Goal: Contribute content: Contribute content

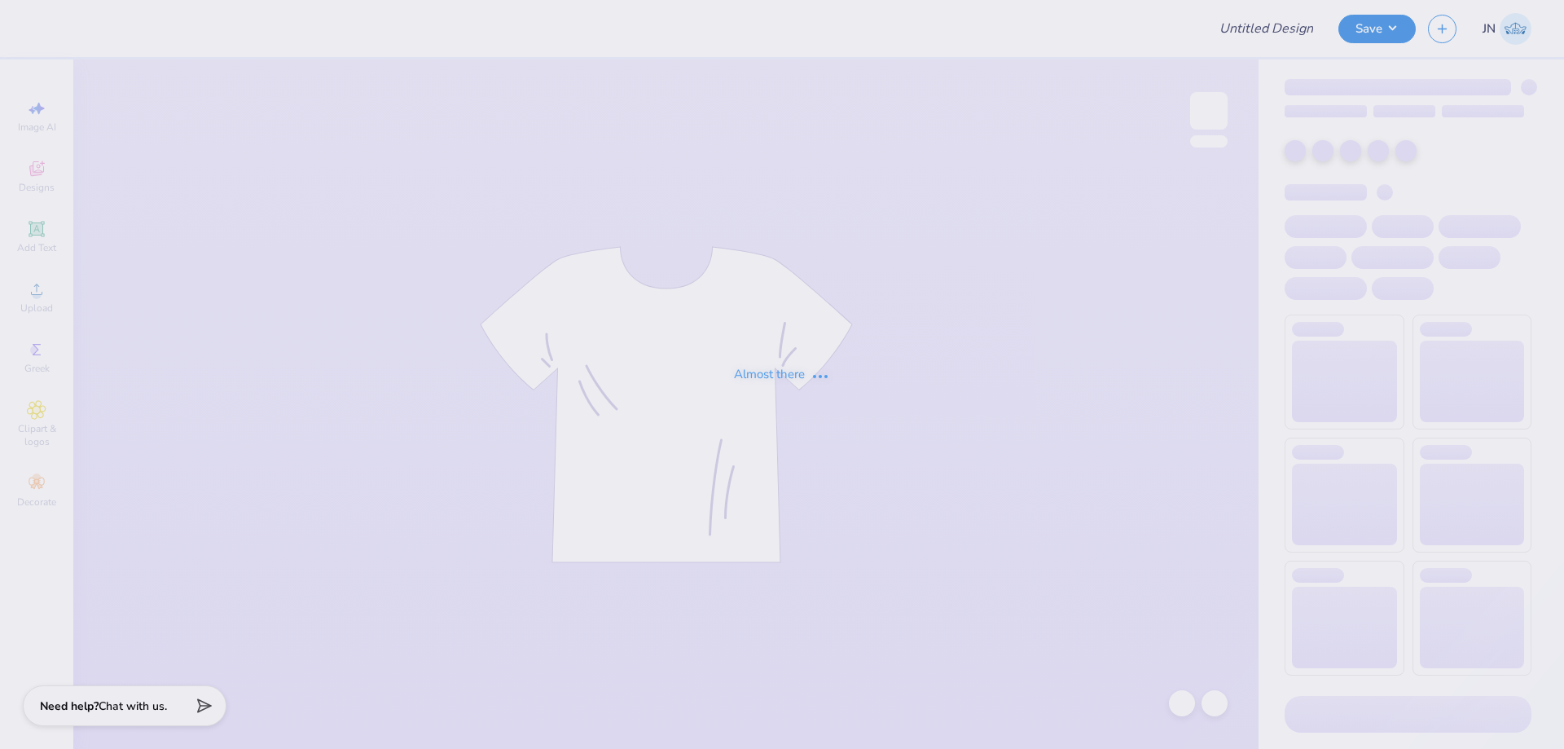
type input "Shirts for Aggie Gentlemen Of Integrity"
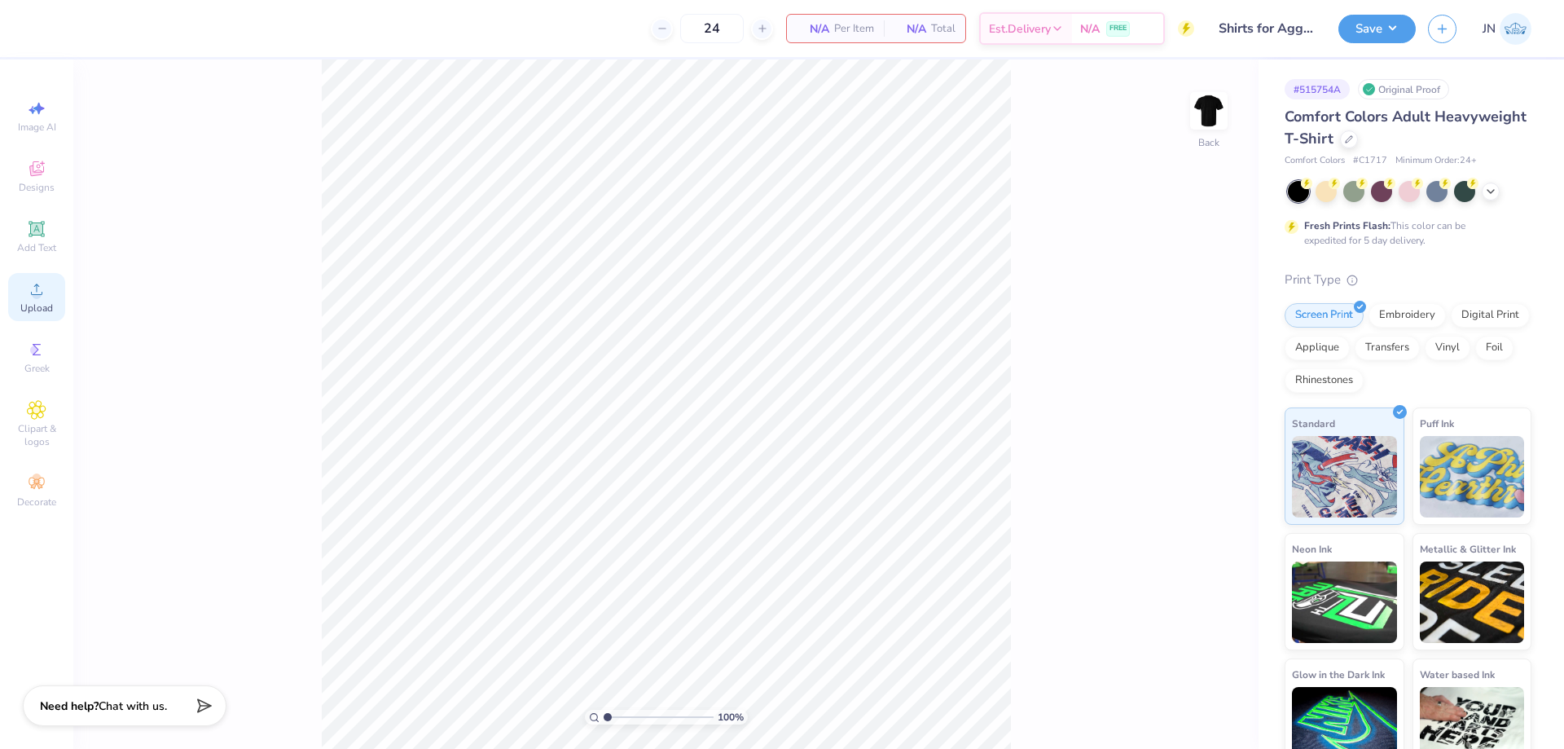
click at [32, 292] on icon at bounding box center [37, 289] width 20 height 20
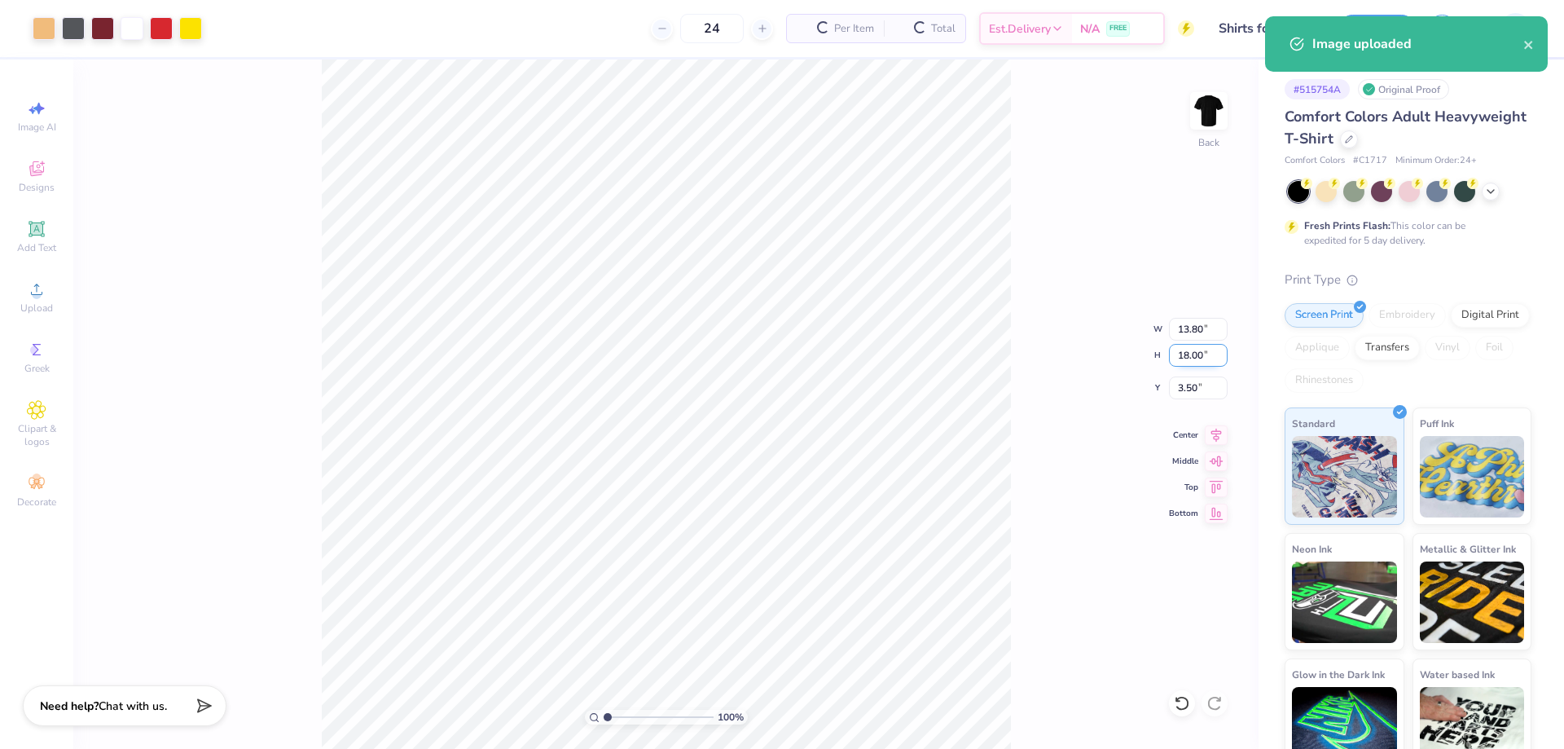
click at [1187, 354] on input "18.00" at bounding box center [1198, 355] width 59 height 23
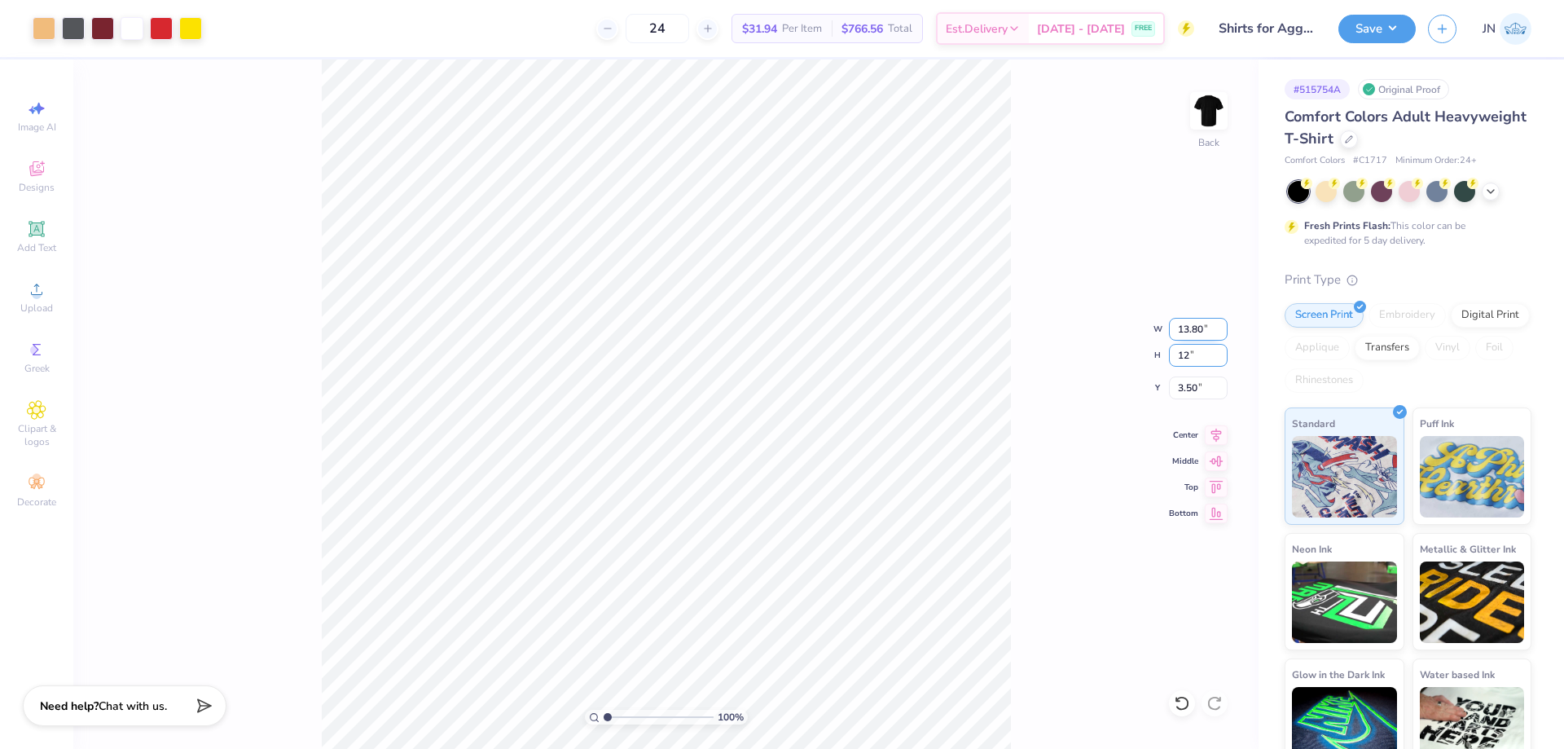
type input "12"
click at [1190, 326] on input "13.80" at bounding box center [1198, 329] width 59 height 23
type input "9.20"
type input "12.00"
type input "6.50"
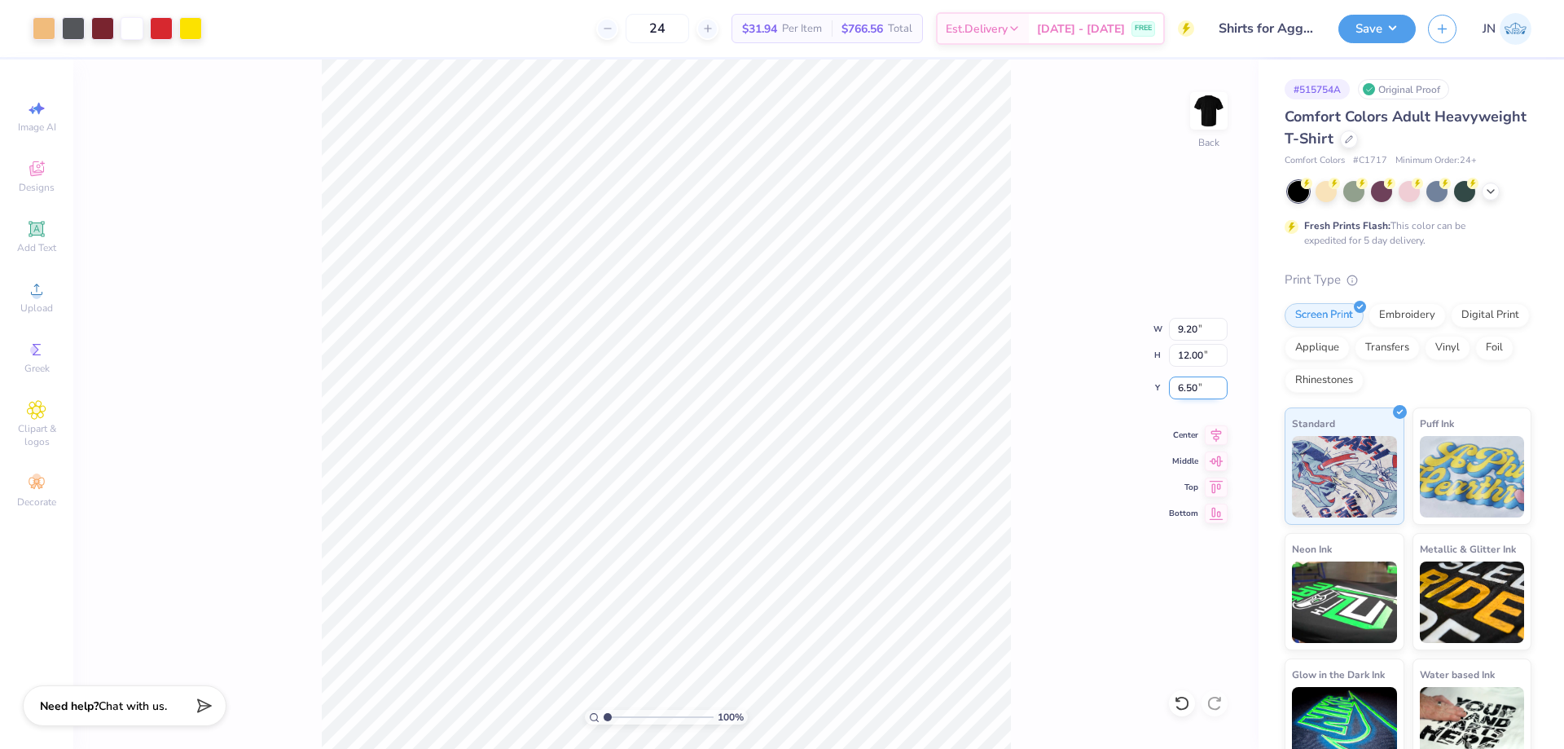
click at [1185, 387] on input "6.50" at bounding box center [1198, 387] width 59 height 23
click at [1184, 327] on input "9.20" at bounding box center [1198, 329] width 59 height 23
type input "11.00"
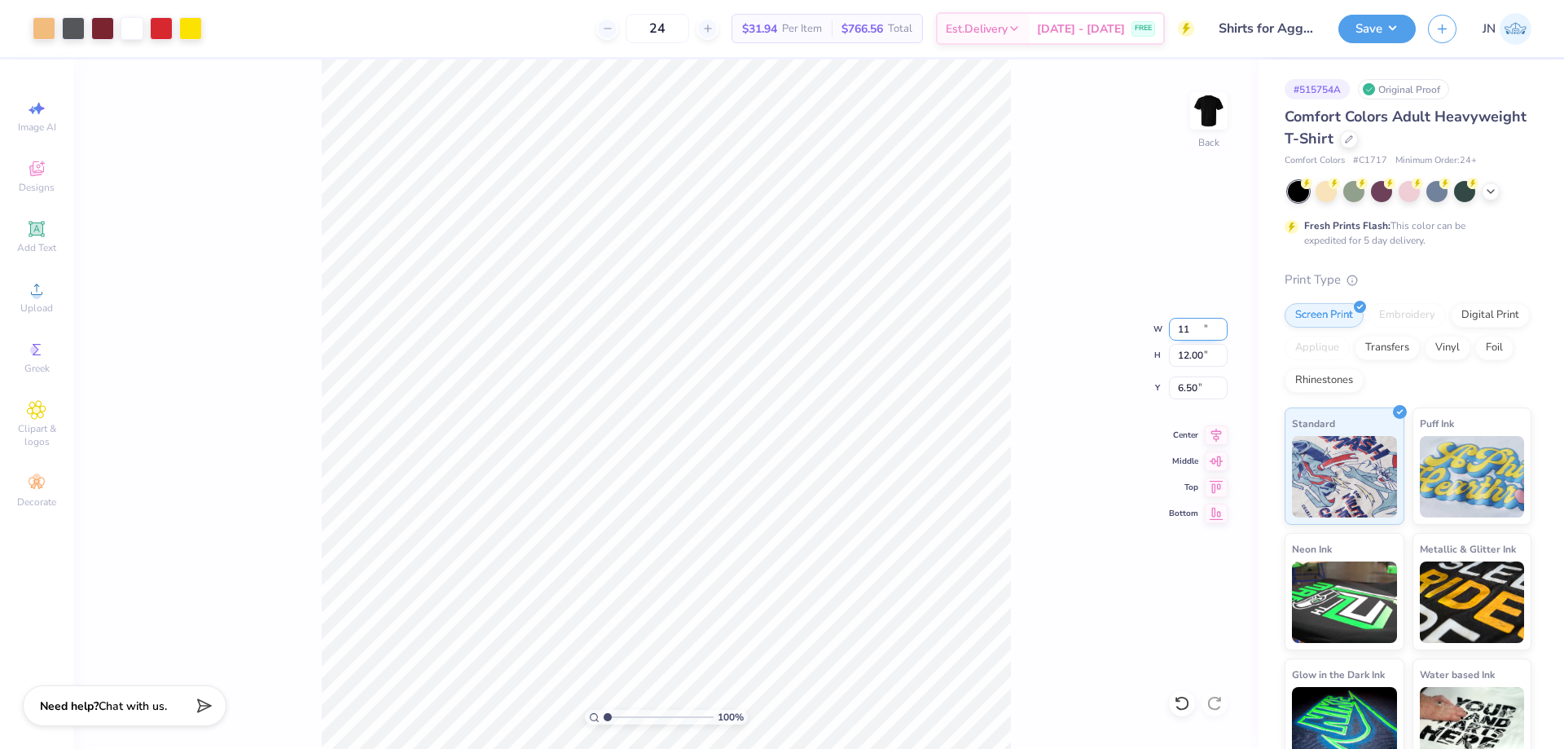
type input "14.35"
type input "5.32"
click at [1195, 387] on input "5.32" at bounding box center [1198, 387] width 59 height 23
click at [1188, 350] on input "14.35" at bounding box center [1198, 355] width 59 height 23
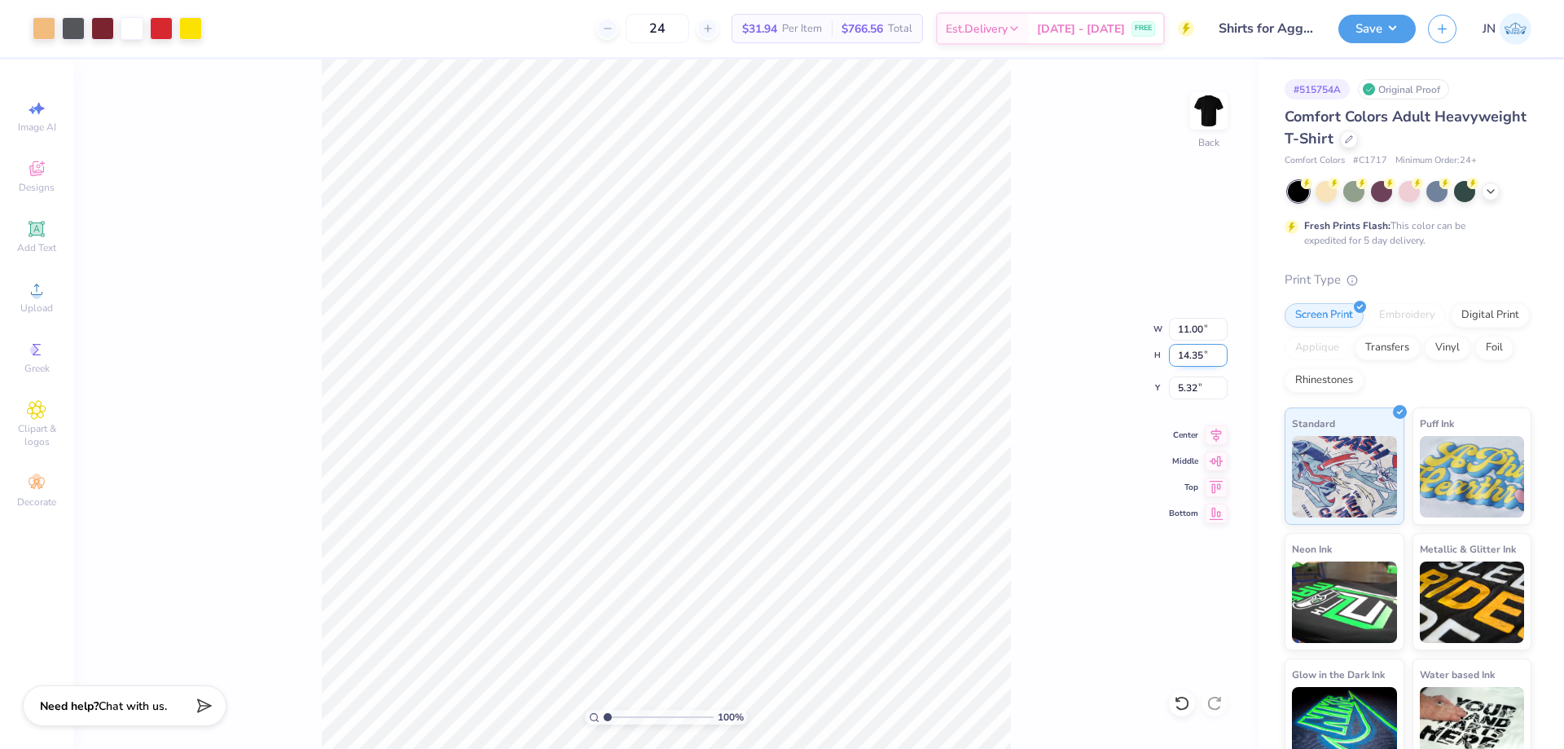
click at [1188, 350] on input "14.35" at bounding box center [1198, 355] width 59 height 23
type input "14"
type input "10.73"
type input "14.00"
click at [1186, 376] on input "5.50" at bounding box center [1198, 387] width 59 height 23
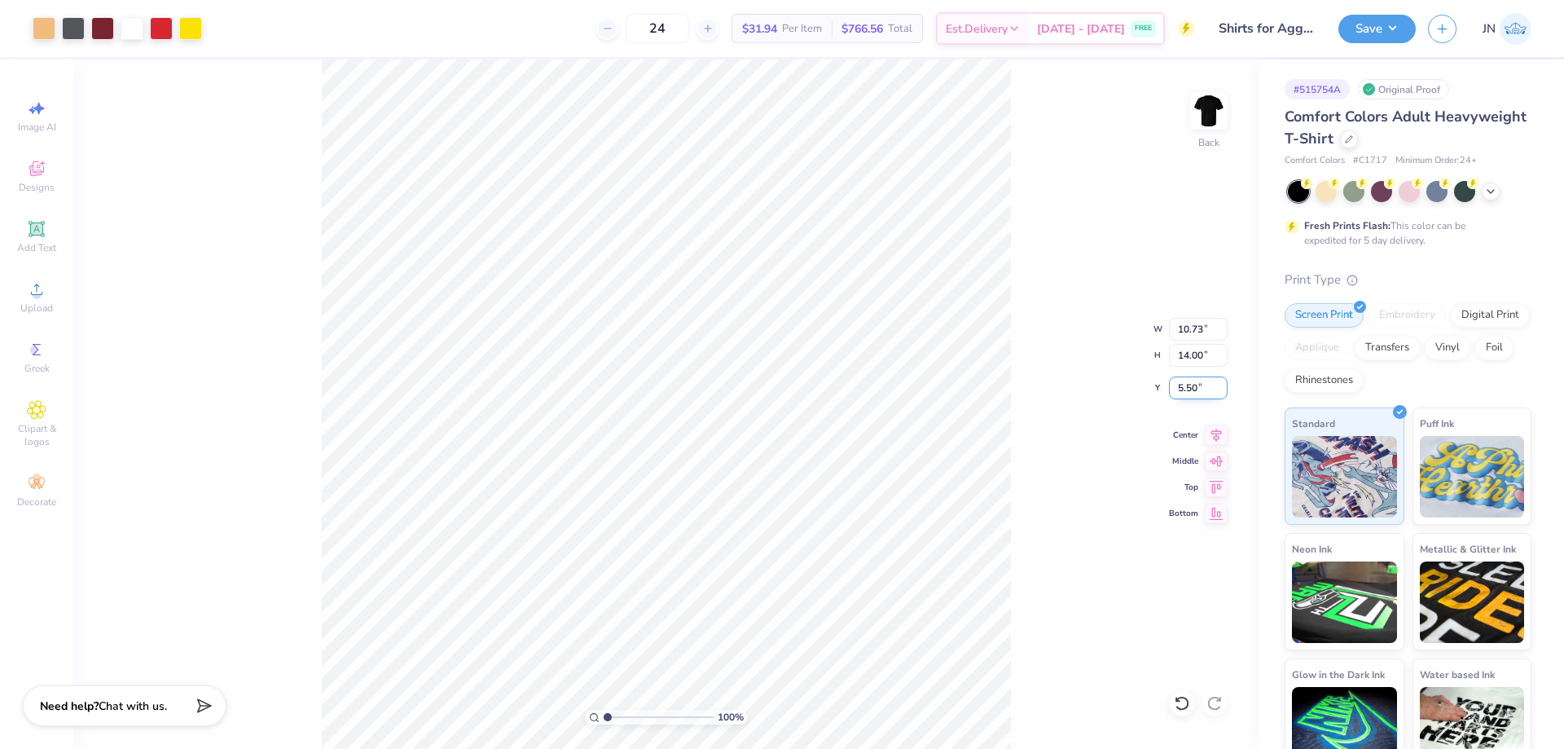
click at [1190, 378] on input "5.50" at bounding box center [1198, 387] width 59 height 23
type input "2.50"
click at [1023, 306] on div "100 % Back W 10.73 10.73 " H 14.00 14.00 " Y 2.50 2.50 " Center Middle Top Bott…" at bounding box center [666, 403] width 1186 height 689
click at [1187, 386] on input "2.50" at bounding box center [1198, 387] width 59 height 23
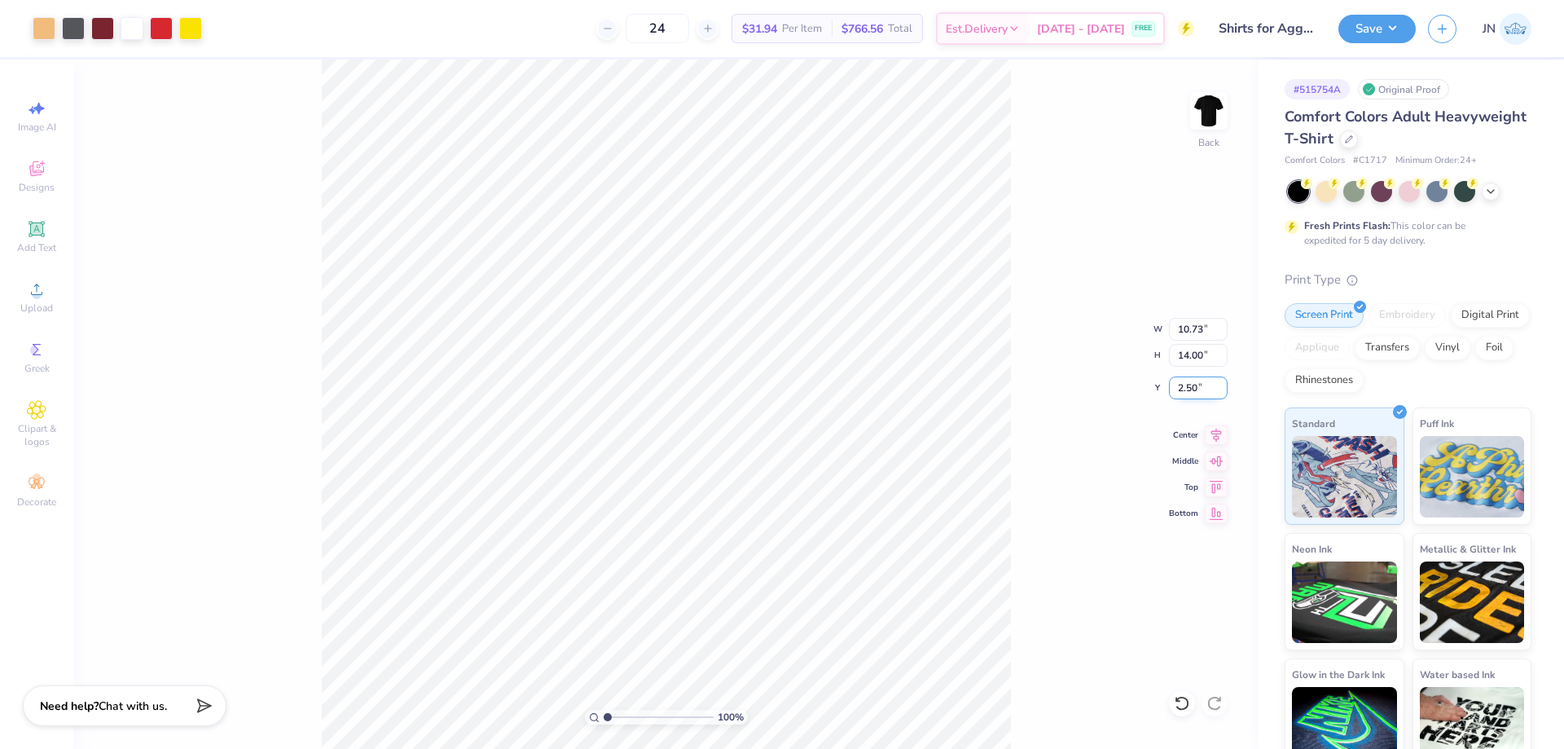
click at [1187, 386] on input "2.50" at bounding box center [1198, 387] width 59 height 23
type input "2.00"
click at [1208, 437] on icon at bounding box center [1216, 433] width 23 height 20
click at [1190, 358] on input "14.00" at bounding box center [1198, 355] width 59 height 23
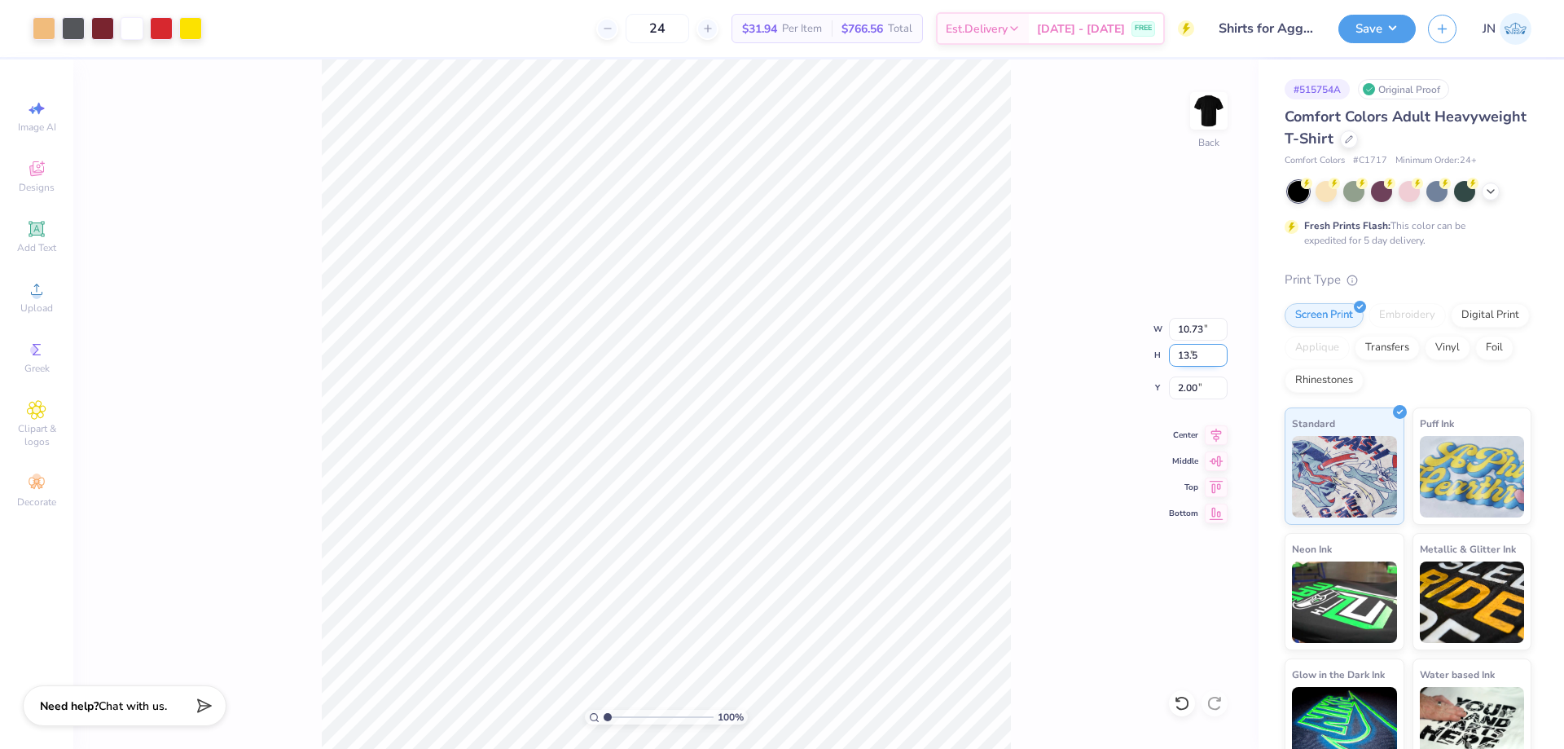
type input "13.5"
type input "10.35"
type input "13.50"
click at [1195, 380] on input "2.25" at bounding box center [1198, 387] width 59 height 23
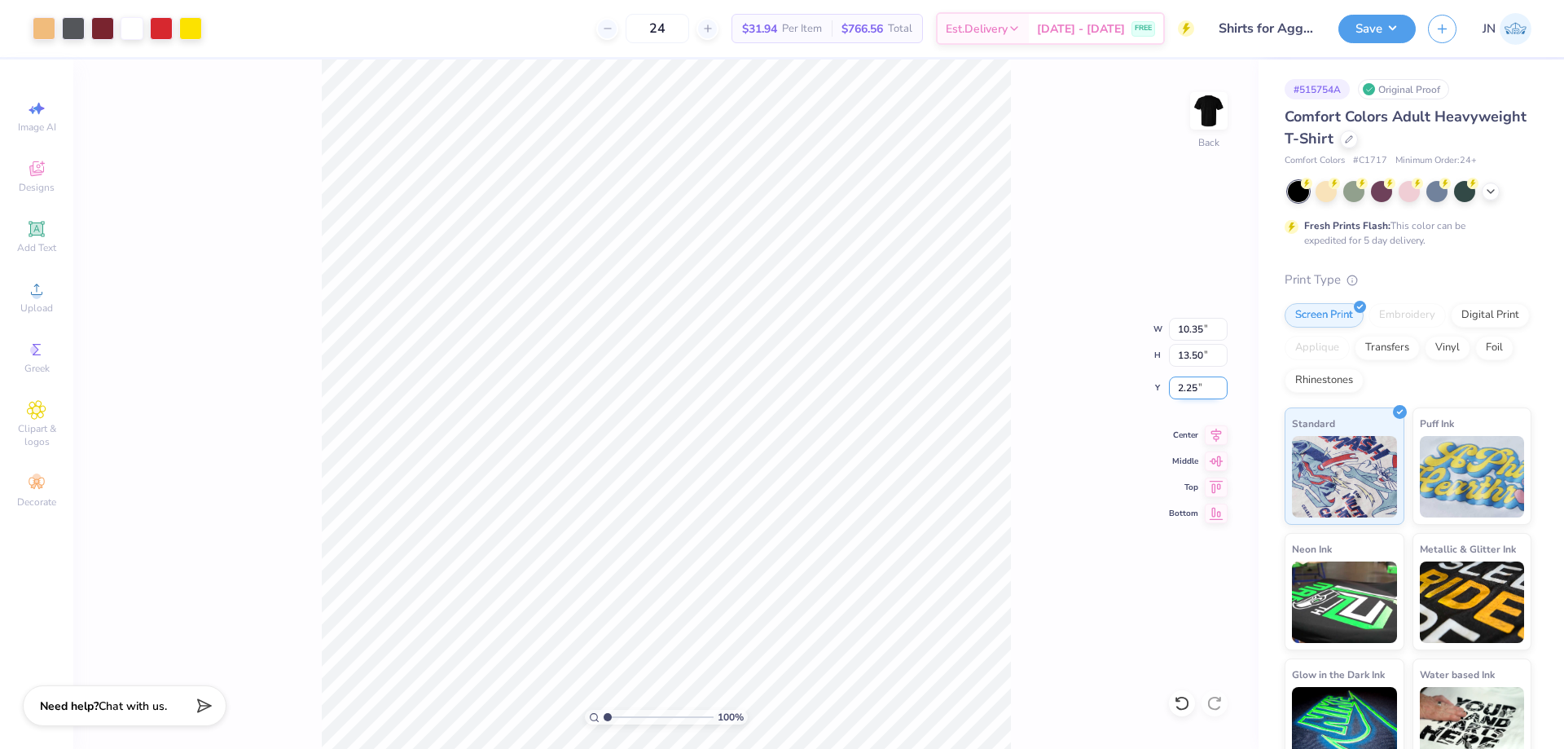
click at [1195, 380] on input "2.25" at bounding box center [1198, 387] width 59 height 23
type input "2.00"
click at [1036, 236] on div "100 % Back W 10.35 10.35 " H 13.50 13.50 " Y 2.00 2.00 " Center Middle Top Bott…" at bounding box center [666, 403] width 1186 height 689
click at [415, 558] on div "100 % Back" at bounding box center [666, 403] width 1186 height 689
click at [1361, 22] on button "Save" at bounding box center [1377, 26] width 77 height 29
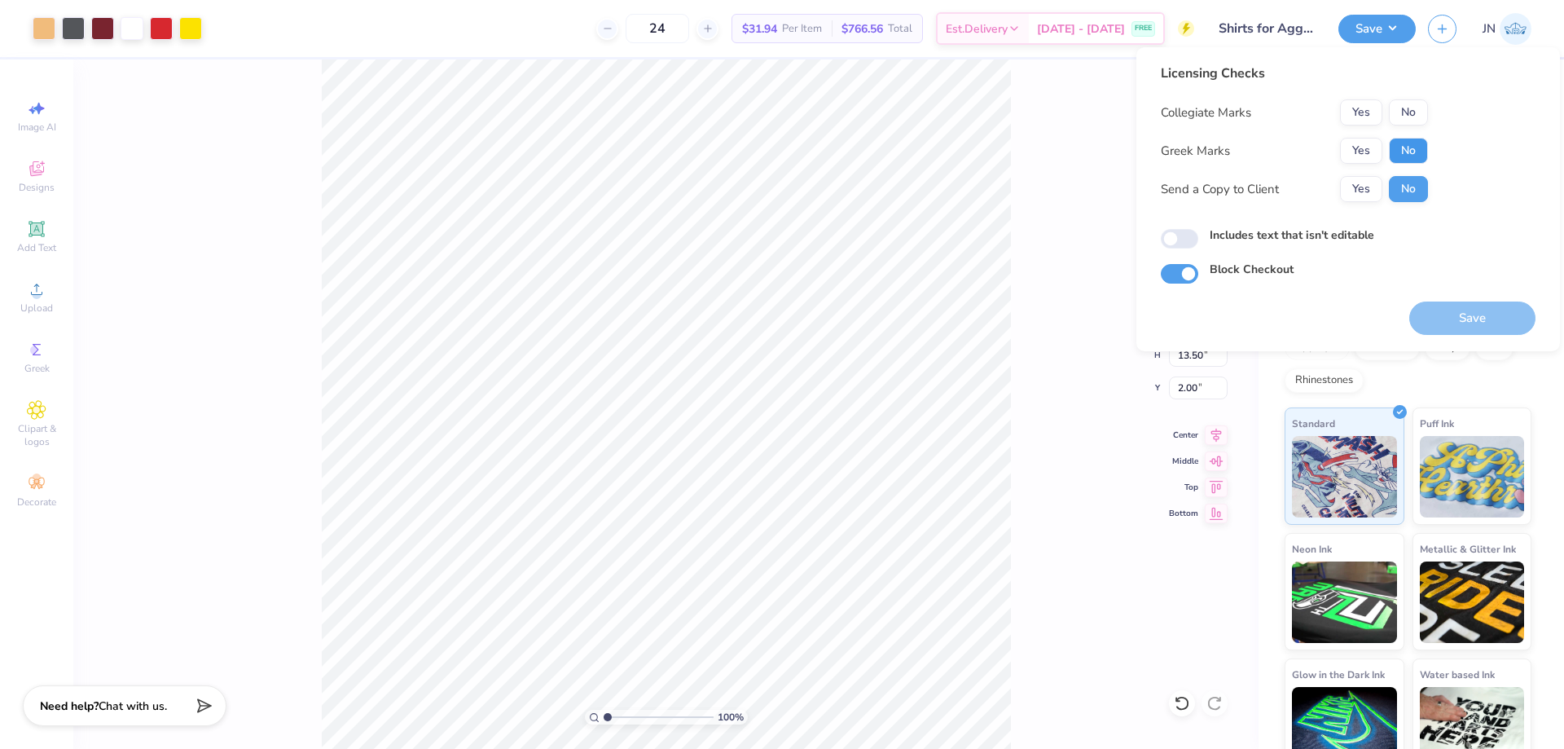
click at [1397, 142] on button "No" at bounding box center [1408, 151] width 39 height 26
click at [1404, 104] on button "No" at bounding box center [1408, 112] width 39 height 26
click at [1181, 240] on input "Includes text that isn't editable" at bounding box center [1179, 239] width 37 height 20
checkbox input "true"
click at [1449, 311] on button "Save" at bounding box center [1473, 317] width 126 height 33
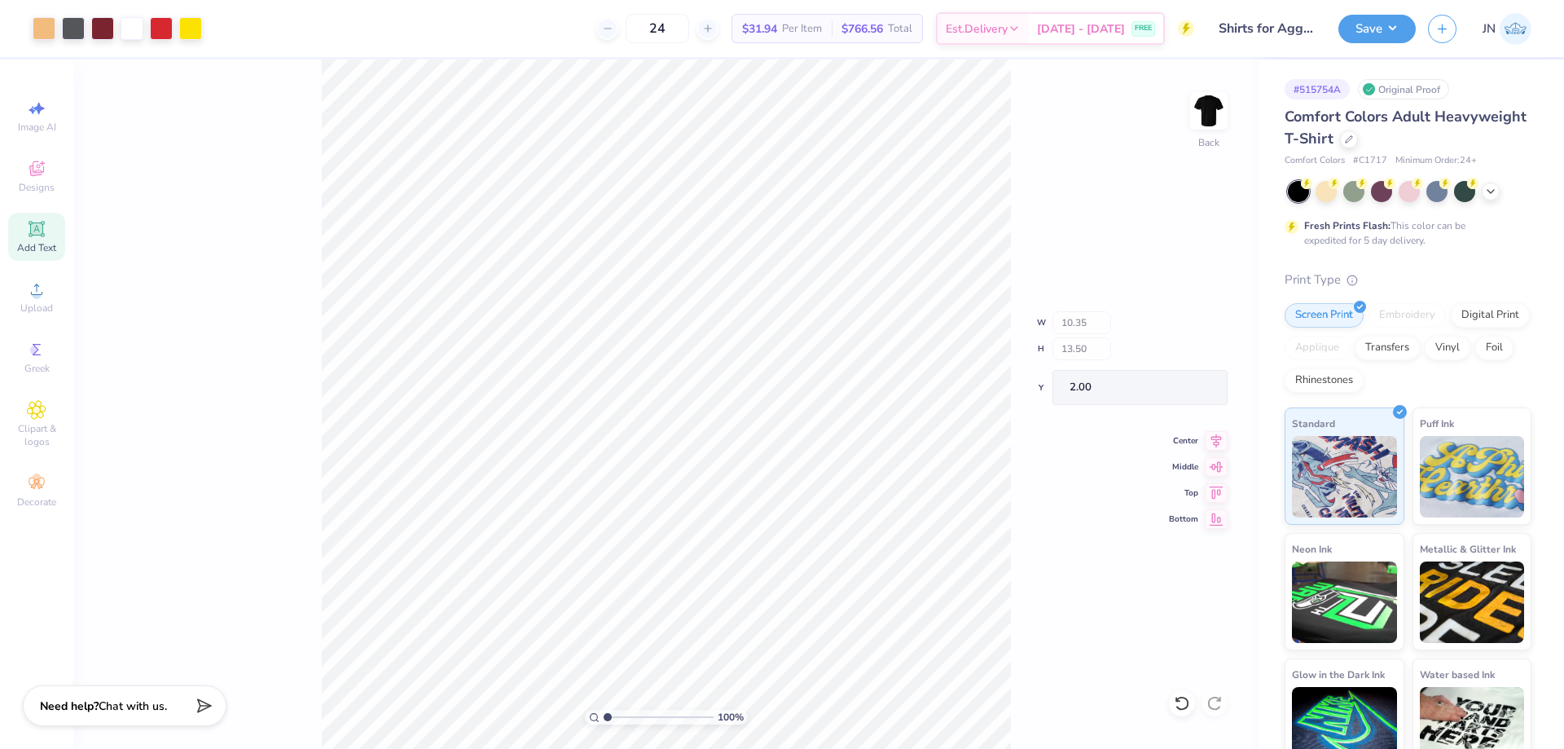
click at [27, 248] on span "Add Text" at bounding box center [36, 247] width 39 height 13
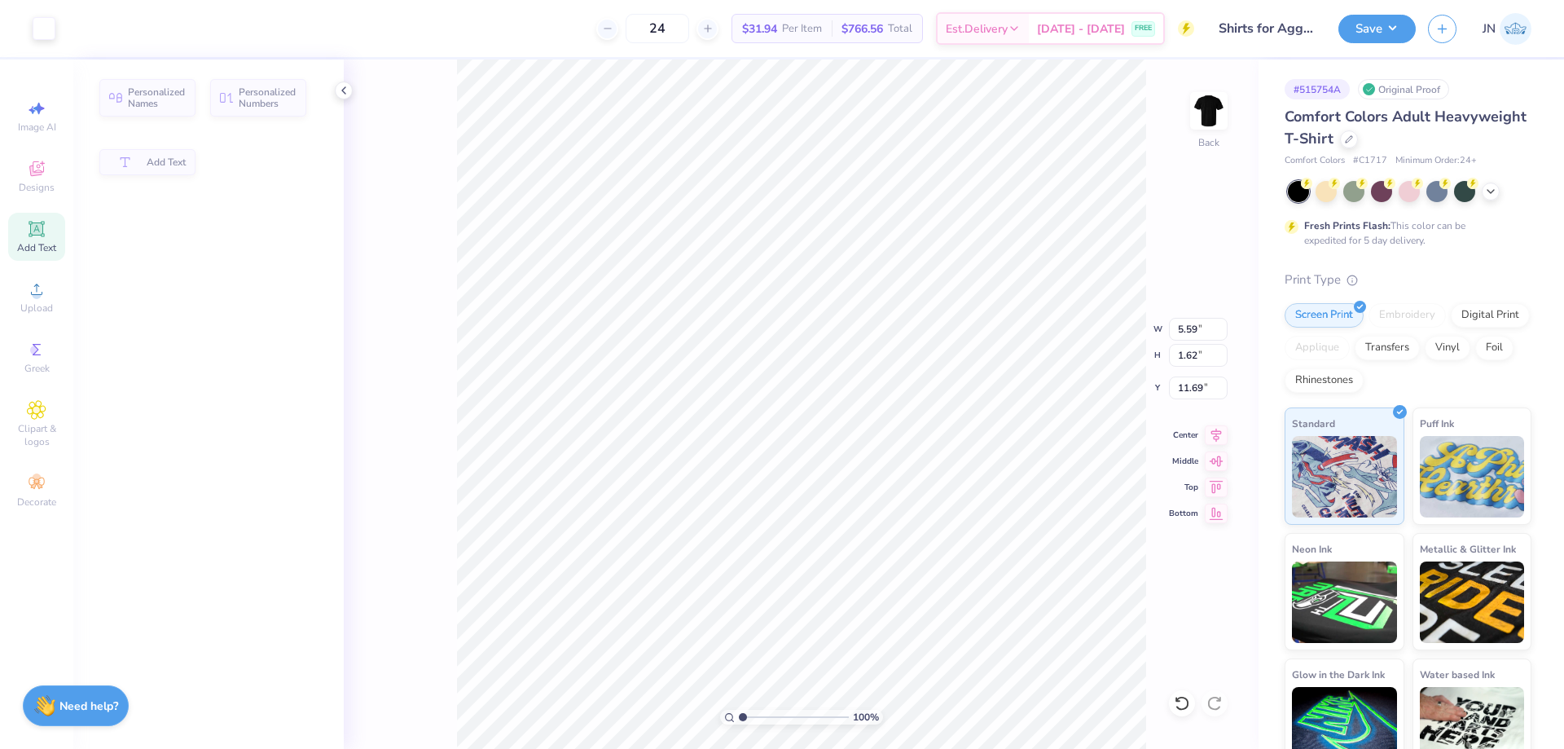
type input "5.59"
type input "1.62"
type input "11.69"
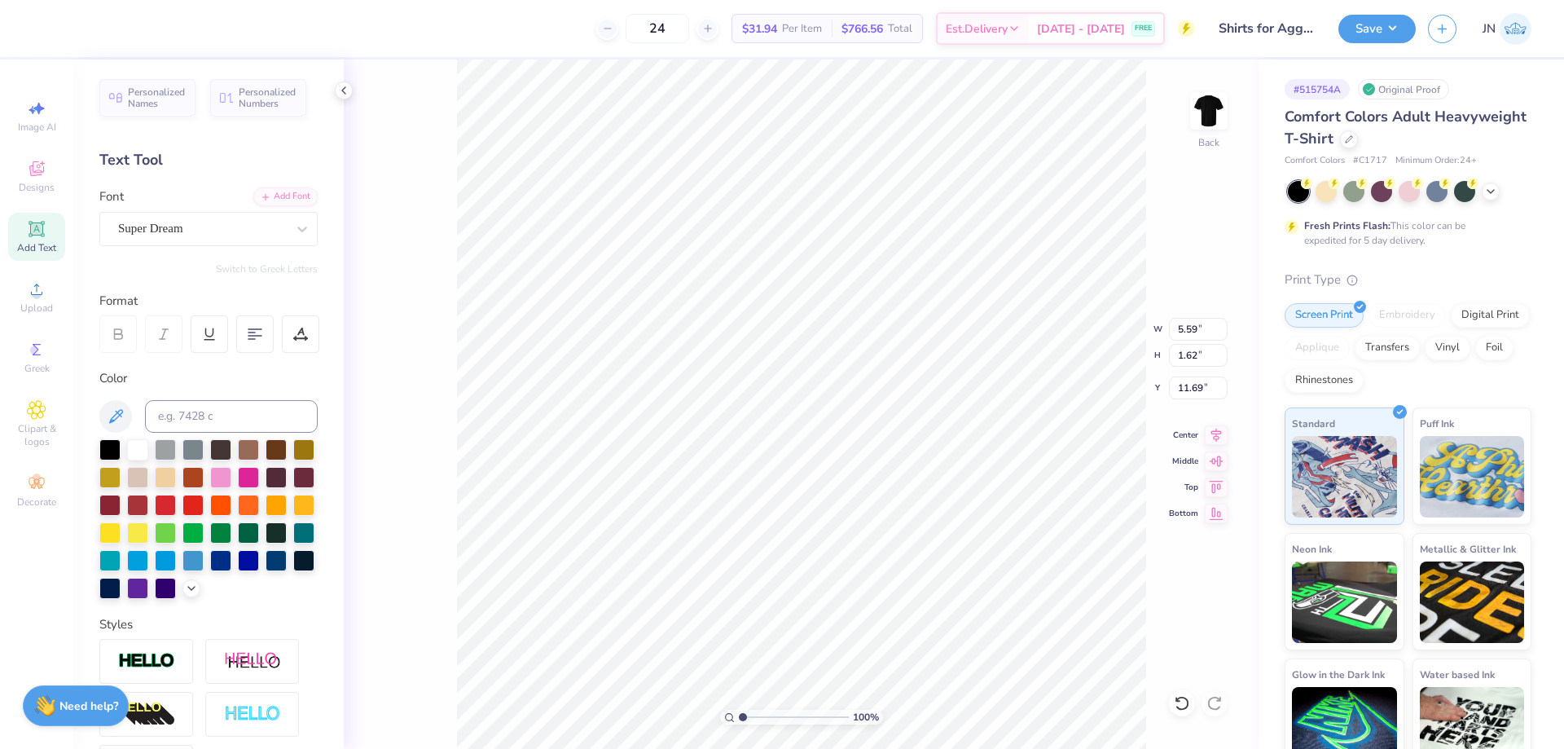
scroll to position [14, 2]
type textarea "tm"
type input "3.03"
click at [266, 212] on div "Super Dream" at bounding box center [208, 229] width 218 height 34
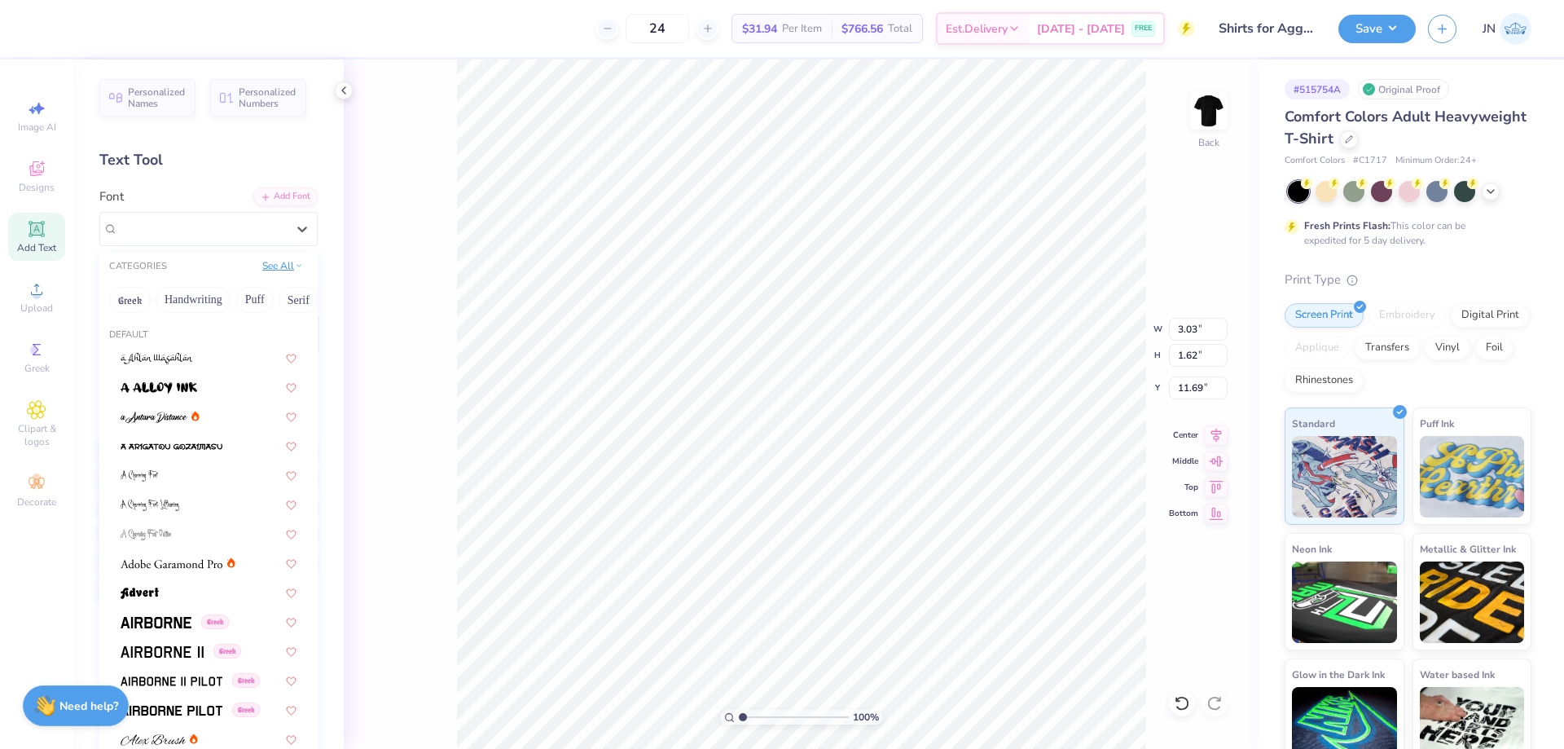
click at [274, 271] on button "See All" at bounding box center [282, 265] width 51 height 16
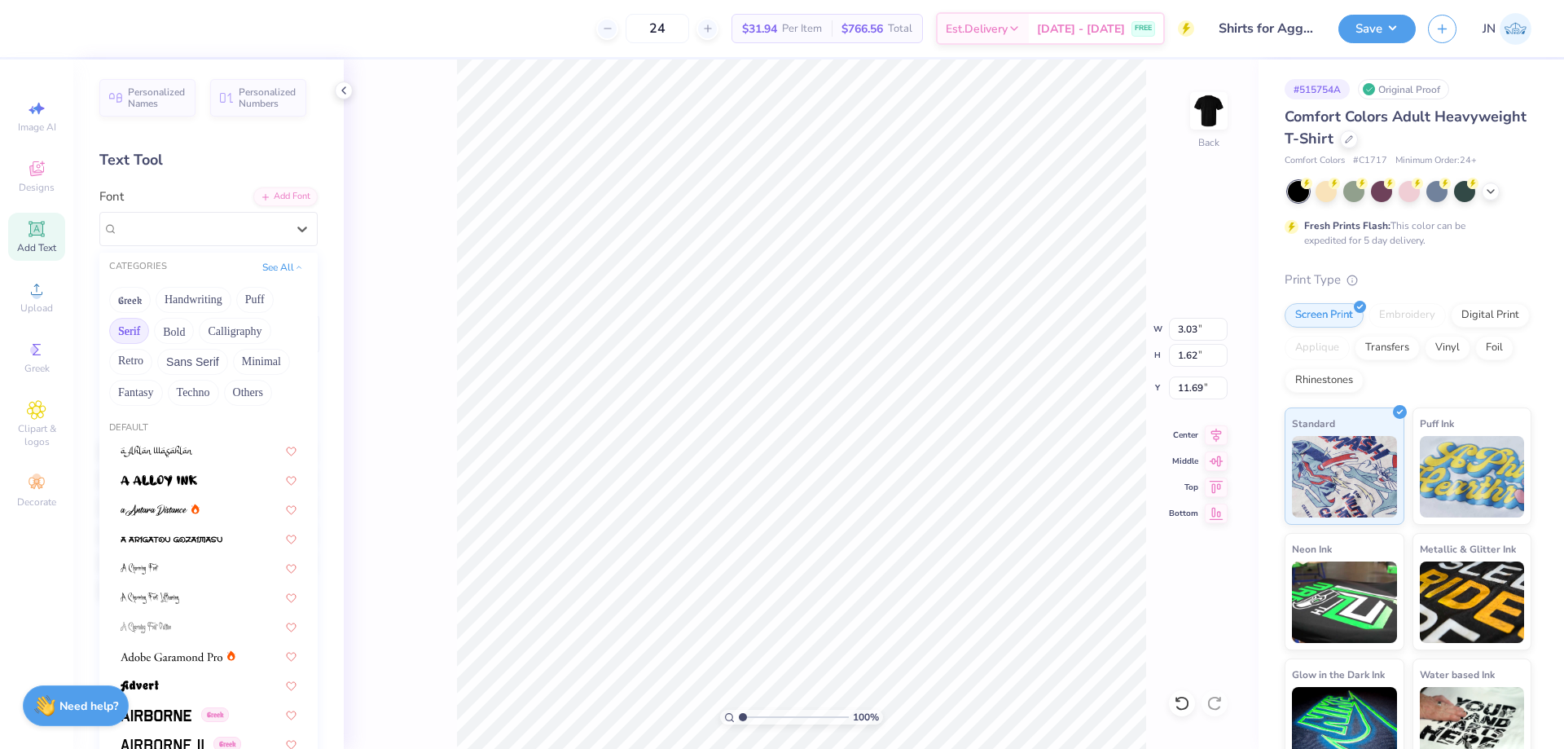
click at [132, 328] on button "Serif" at bounding box center [129, 331] width 40 height 26
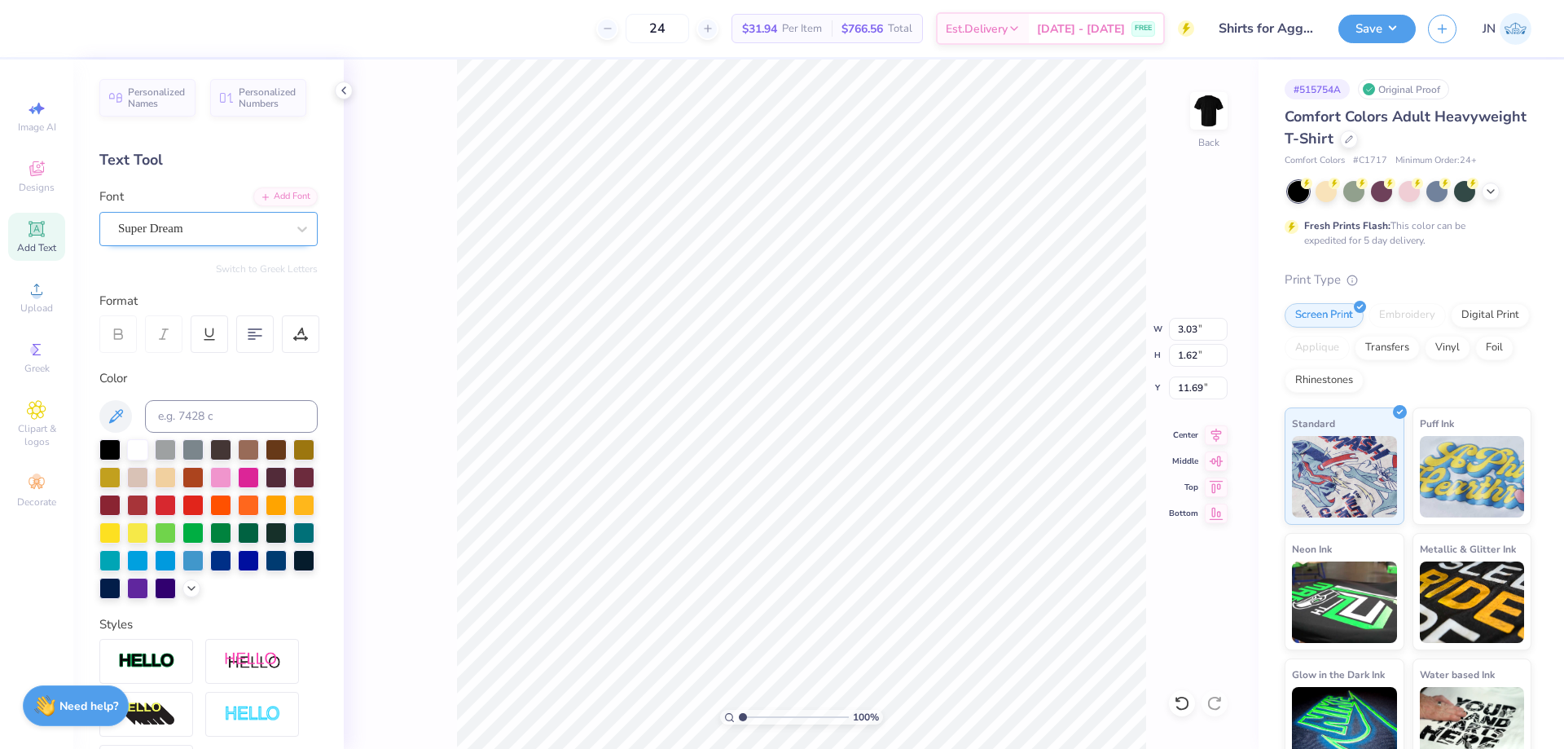
click at [158, 233] on div "Super Dream" at bounding box center [202, 228] width 171 height 25
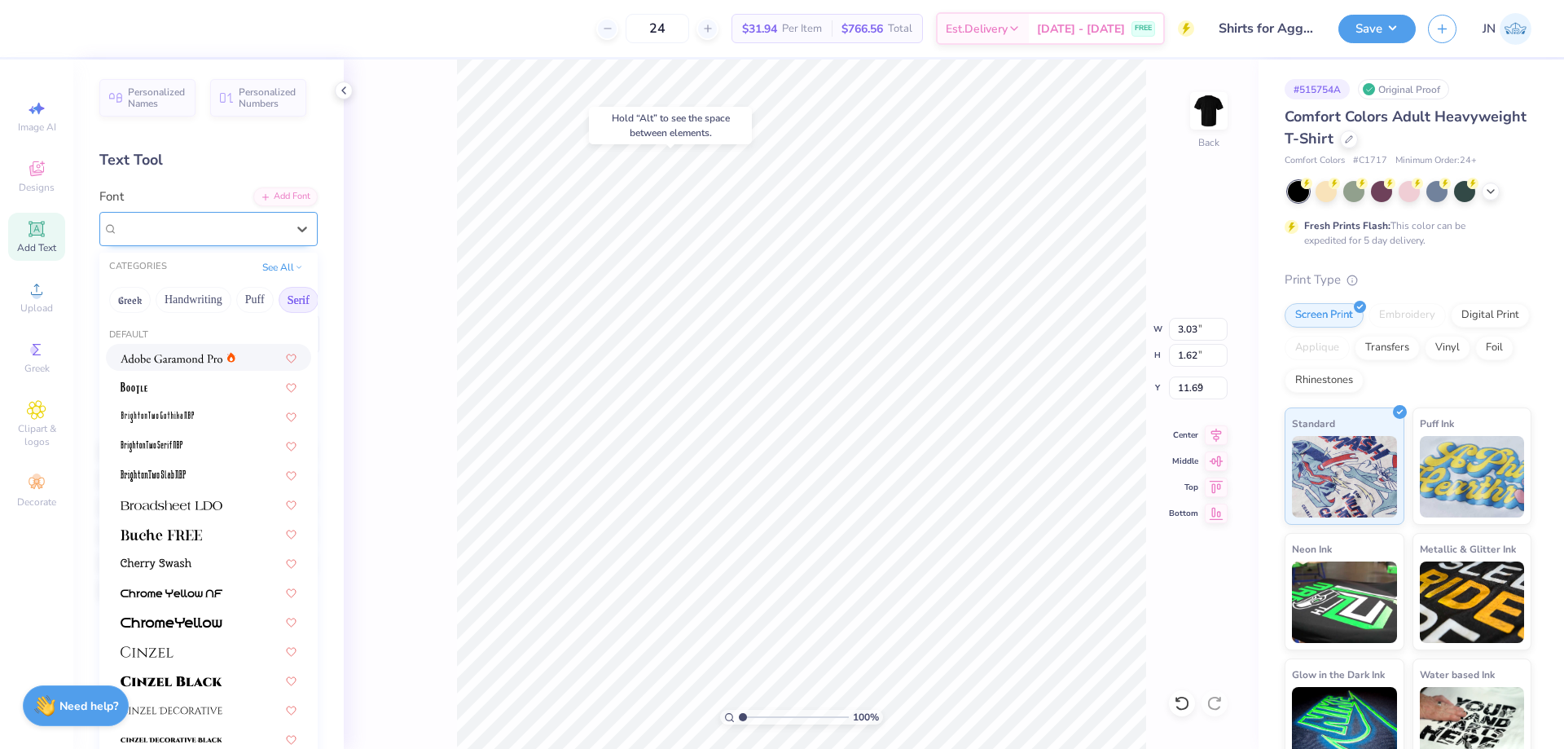
type input "0.72"
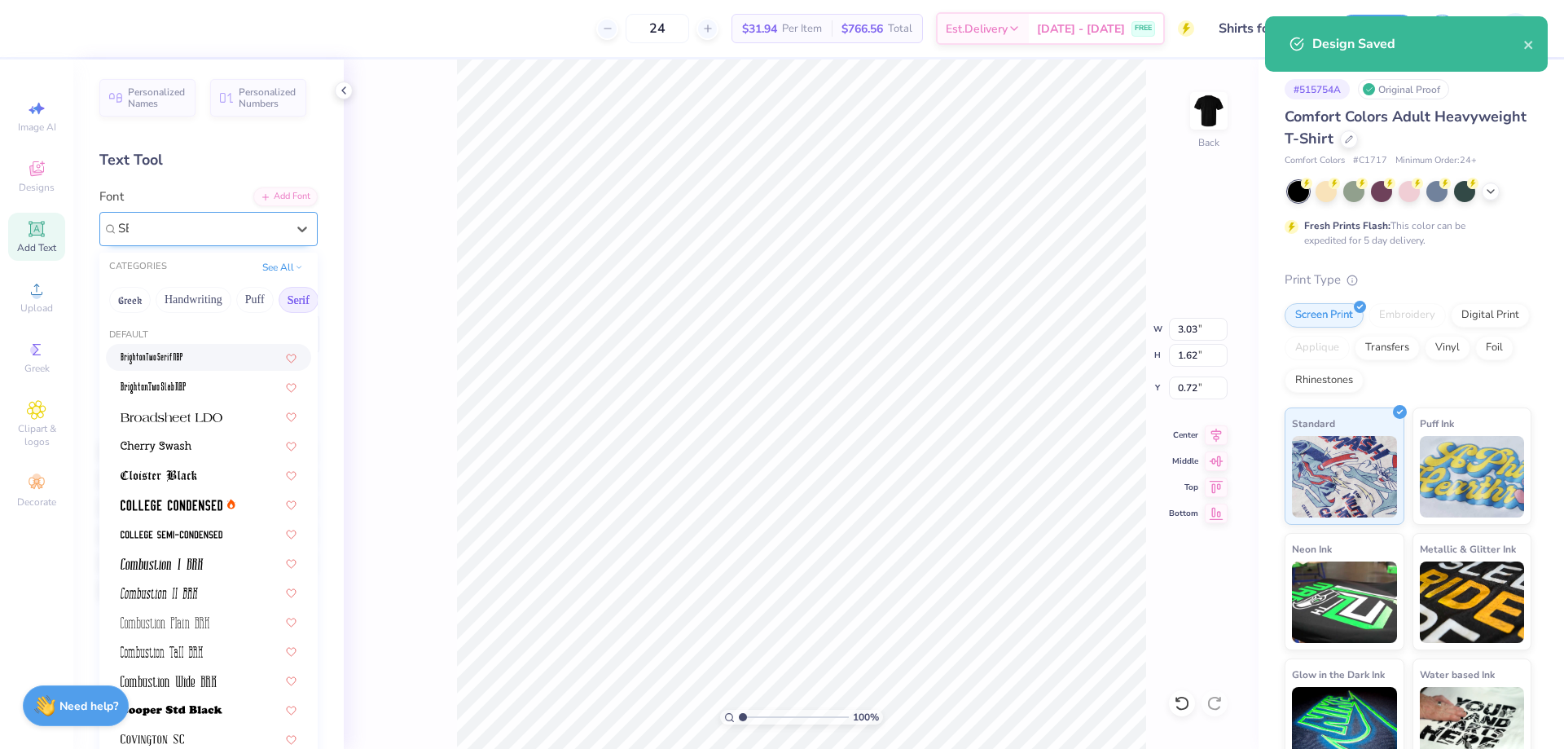
type input "SER"
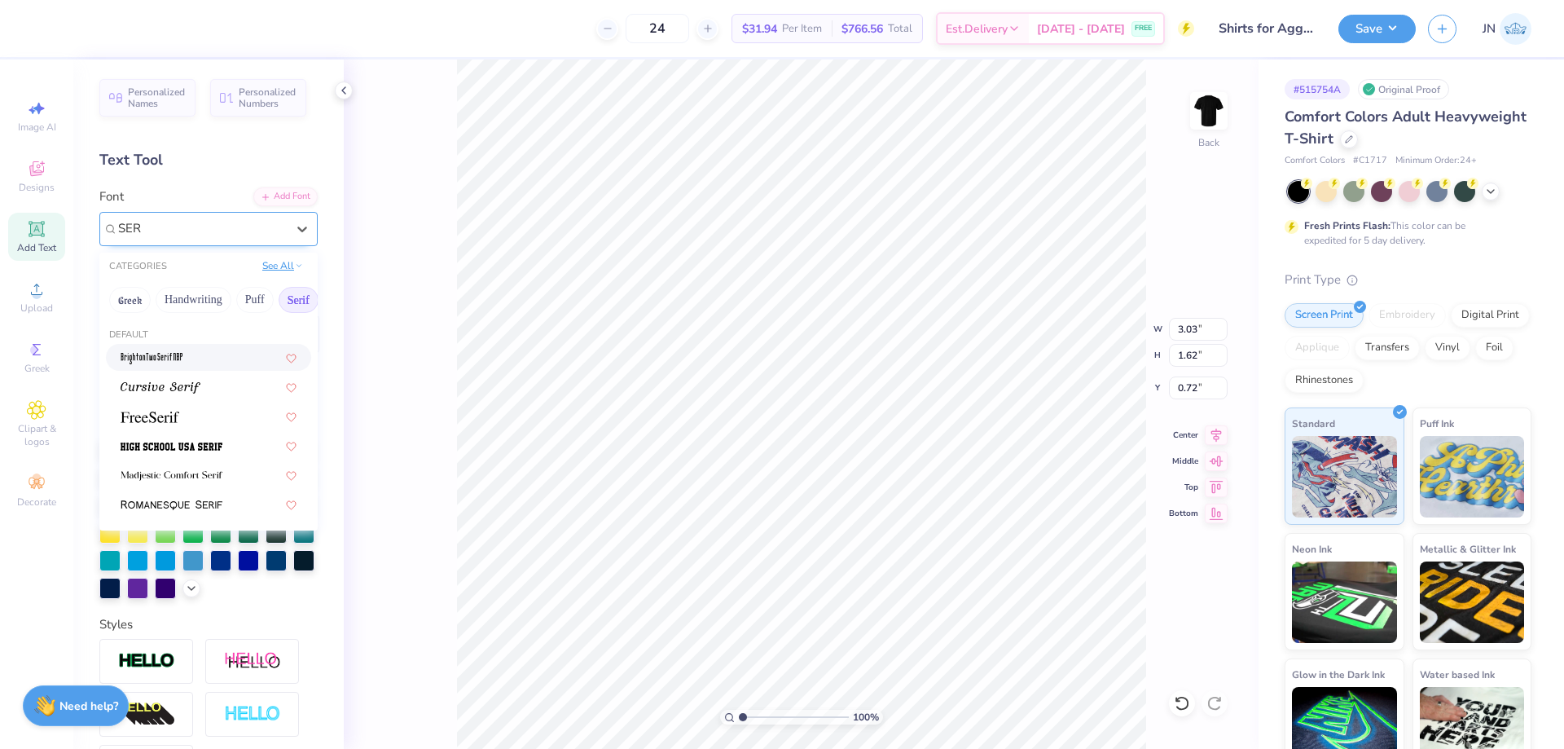
click at [264, 266] on button "See All" at bounding box center [282, 265] width 51 height 16
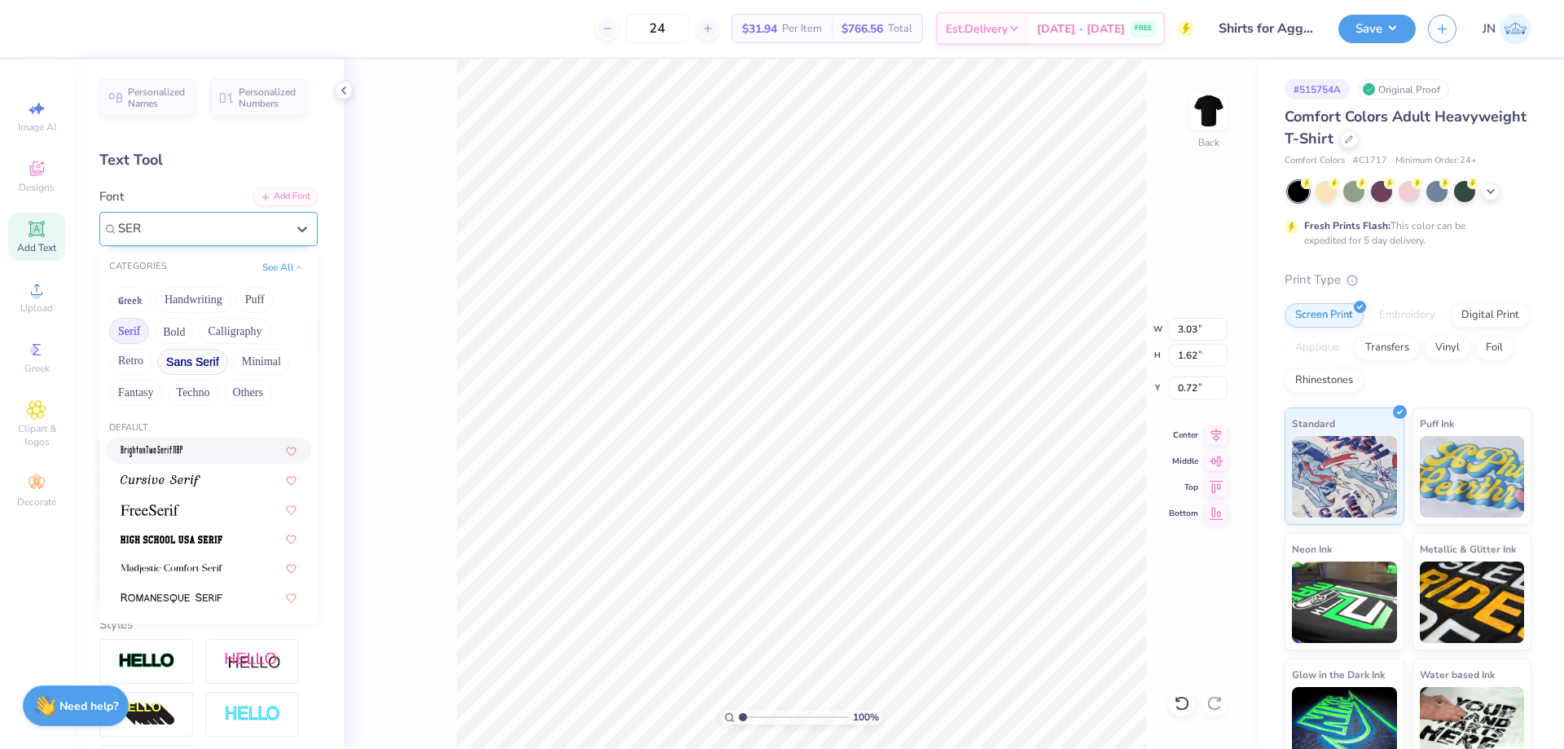
click at [196, 359] on button "Sans Serif" at bounding box center [192, 362] width 71 height 26
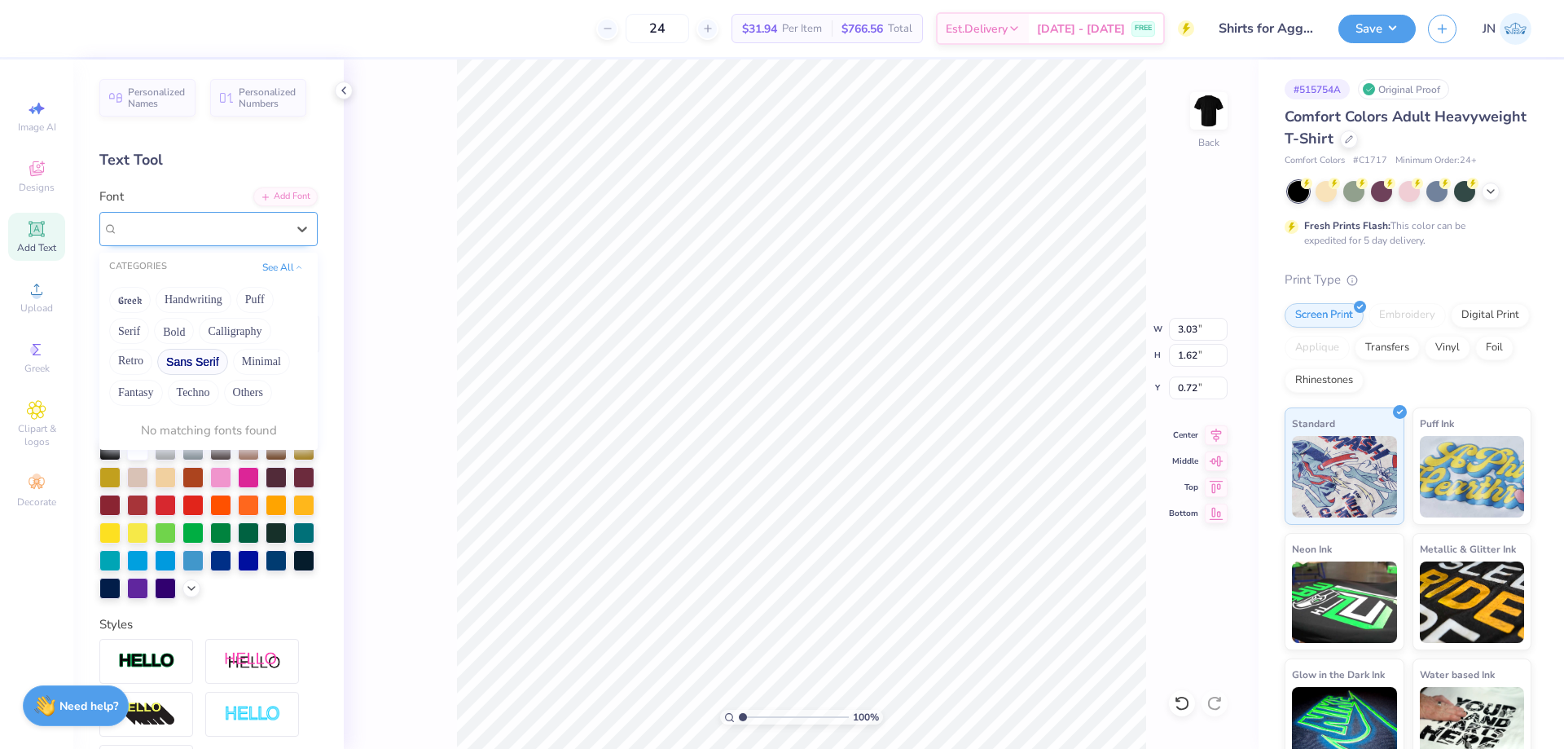
click at [223, 225] on div at bounding box center [202, 228] width 171 height 25
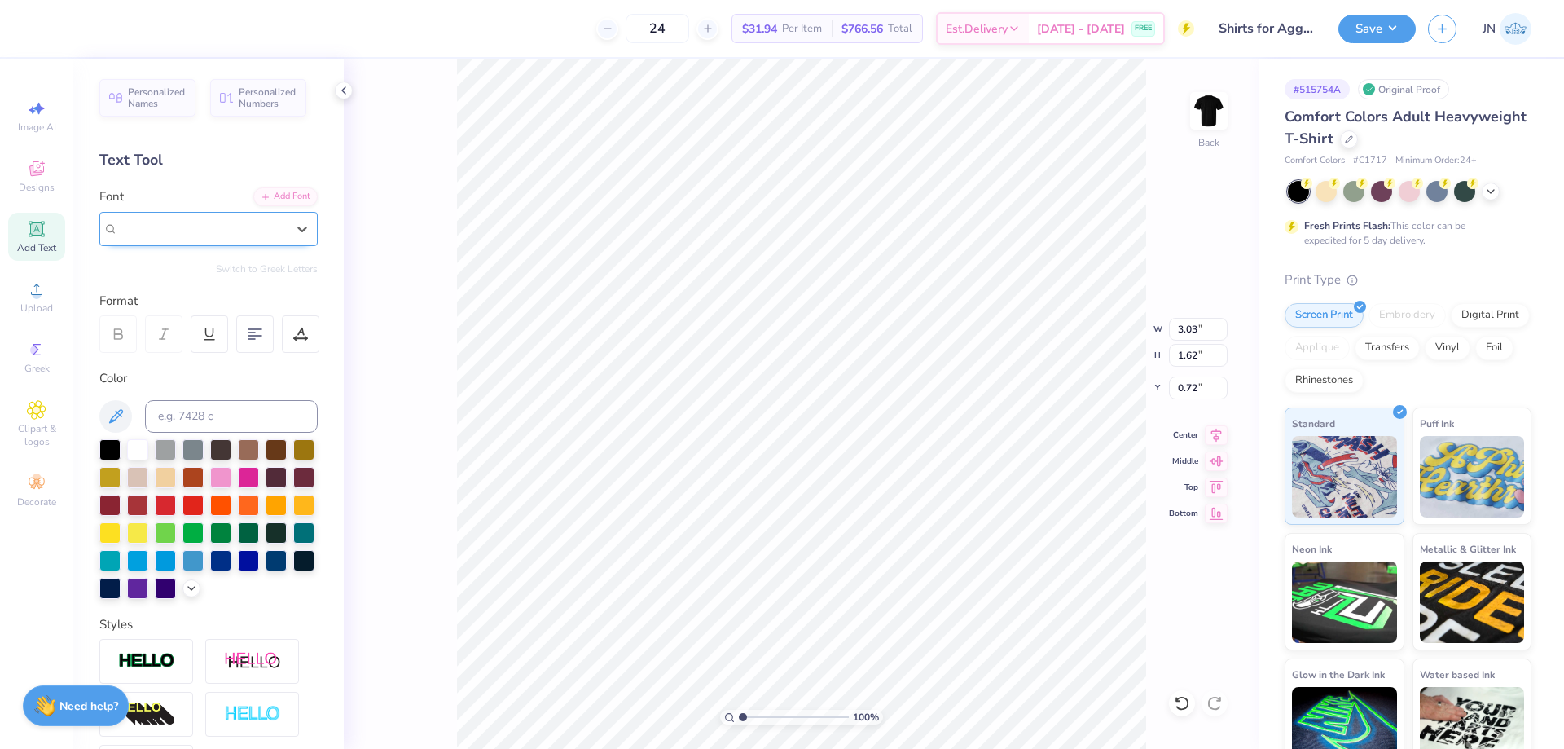
click at [262, 223] on div "Super Dream" at bounding box center [202, 228] width 168 height 19
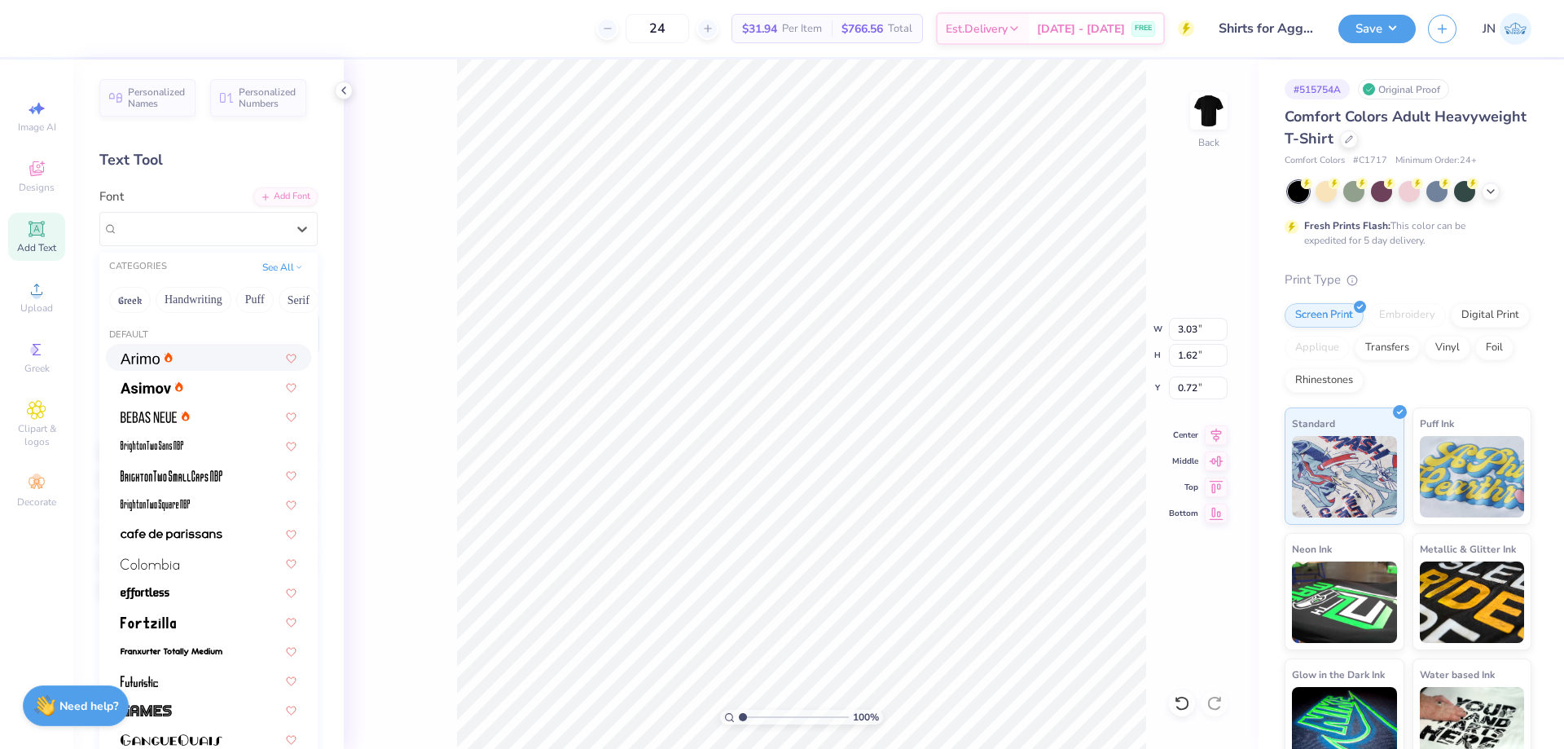
click at [205, 353] on div at bounding box center [209, 357] width 176 height 17
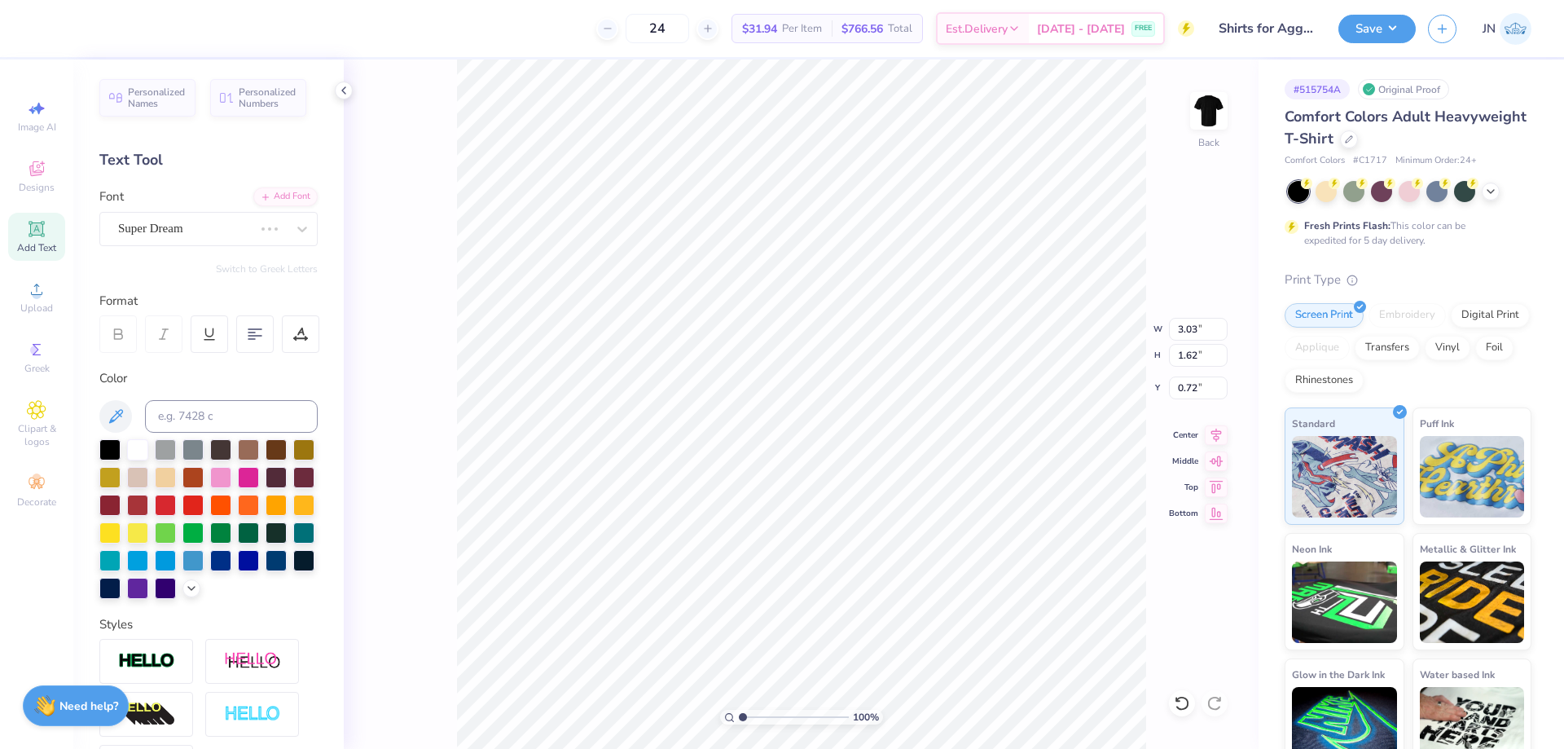
type textarea "tm"
click at [225, 225] on div "Super Dream" at bounding box center [186, 228] width 139 height 25
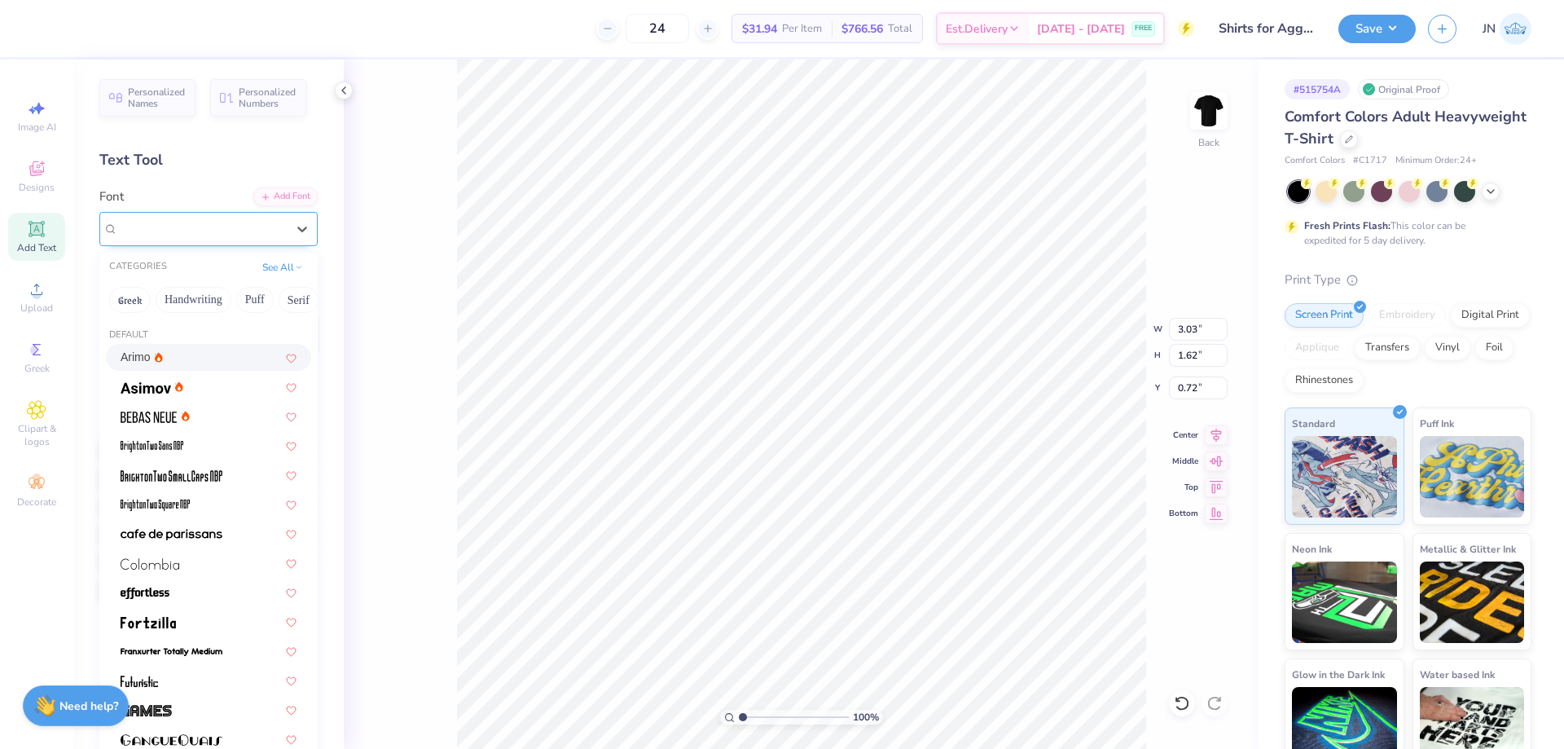
type input "2.38"
type input "1.51"
type input "0.78"
click at [294, 301] on button "Serif" at bounding box center [299, 300] width 40 height 26
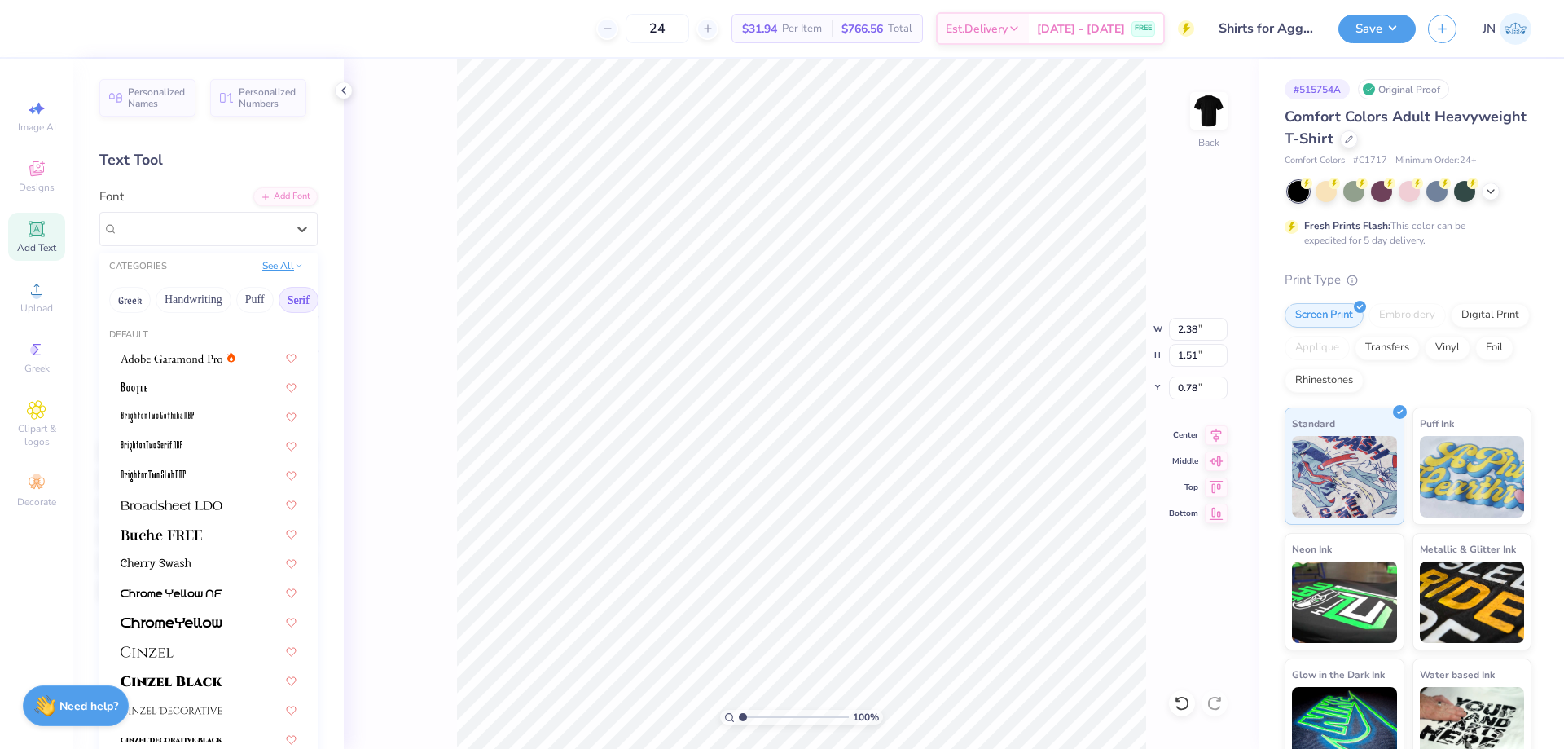
click at [295, 266] on icon at bounding box center [299, 266] width 8 height 8
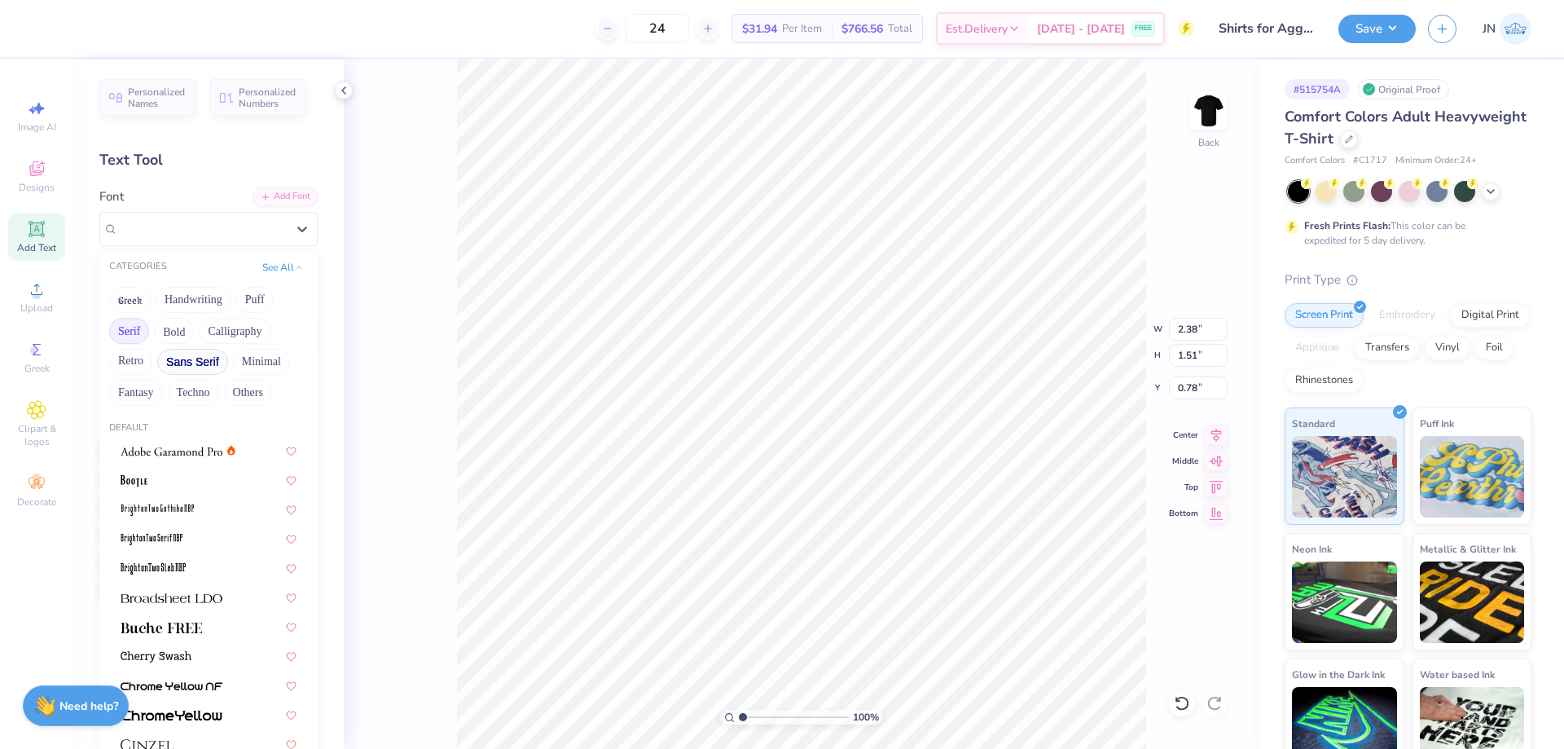
click at [197, 354] on button "Sans Serif" at bounding box center [192, 362] width 71 height 26
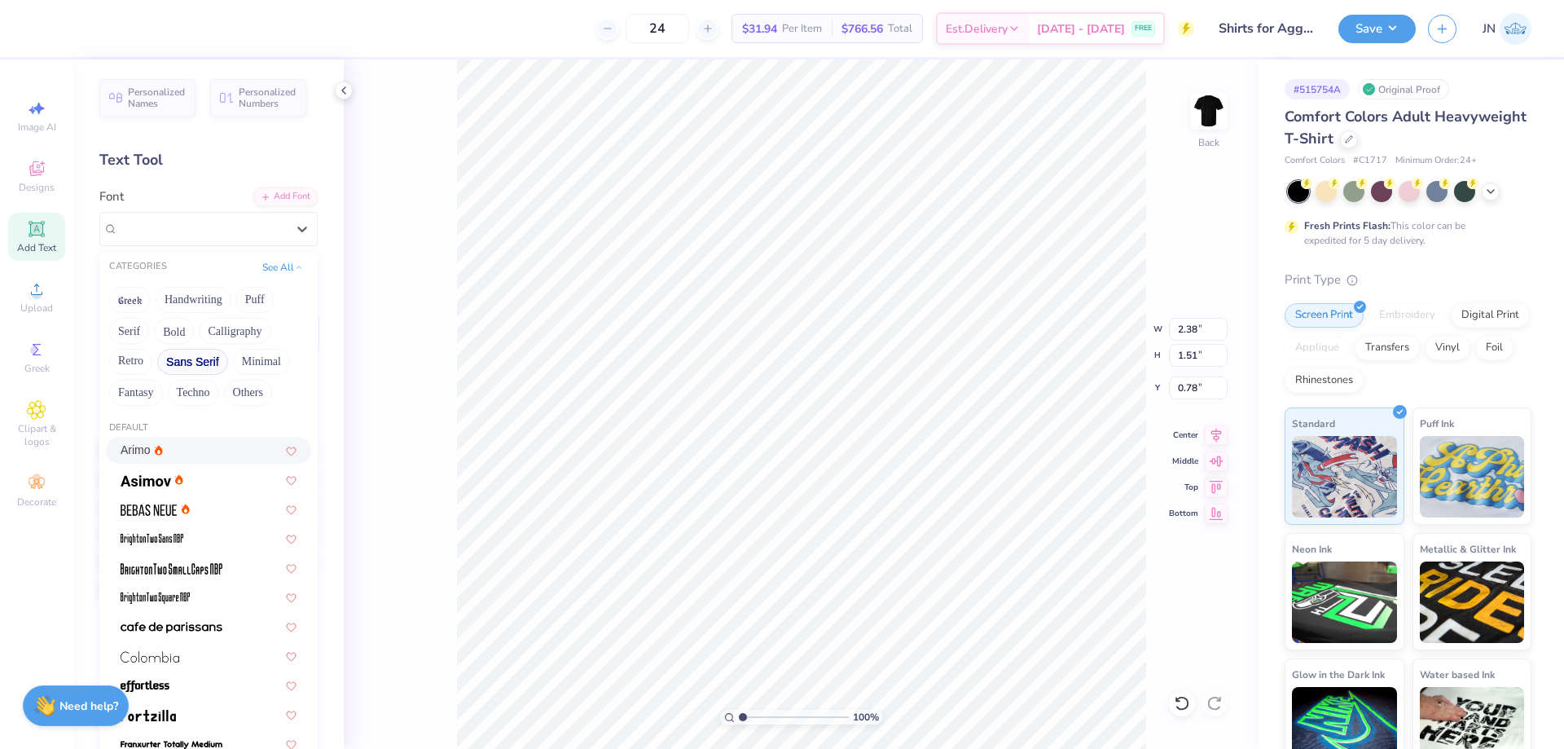
click at [165, 446] on div "Arimo" at bounding box center [209, 450] width 176 height 17
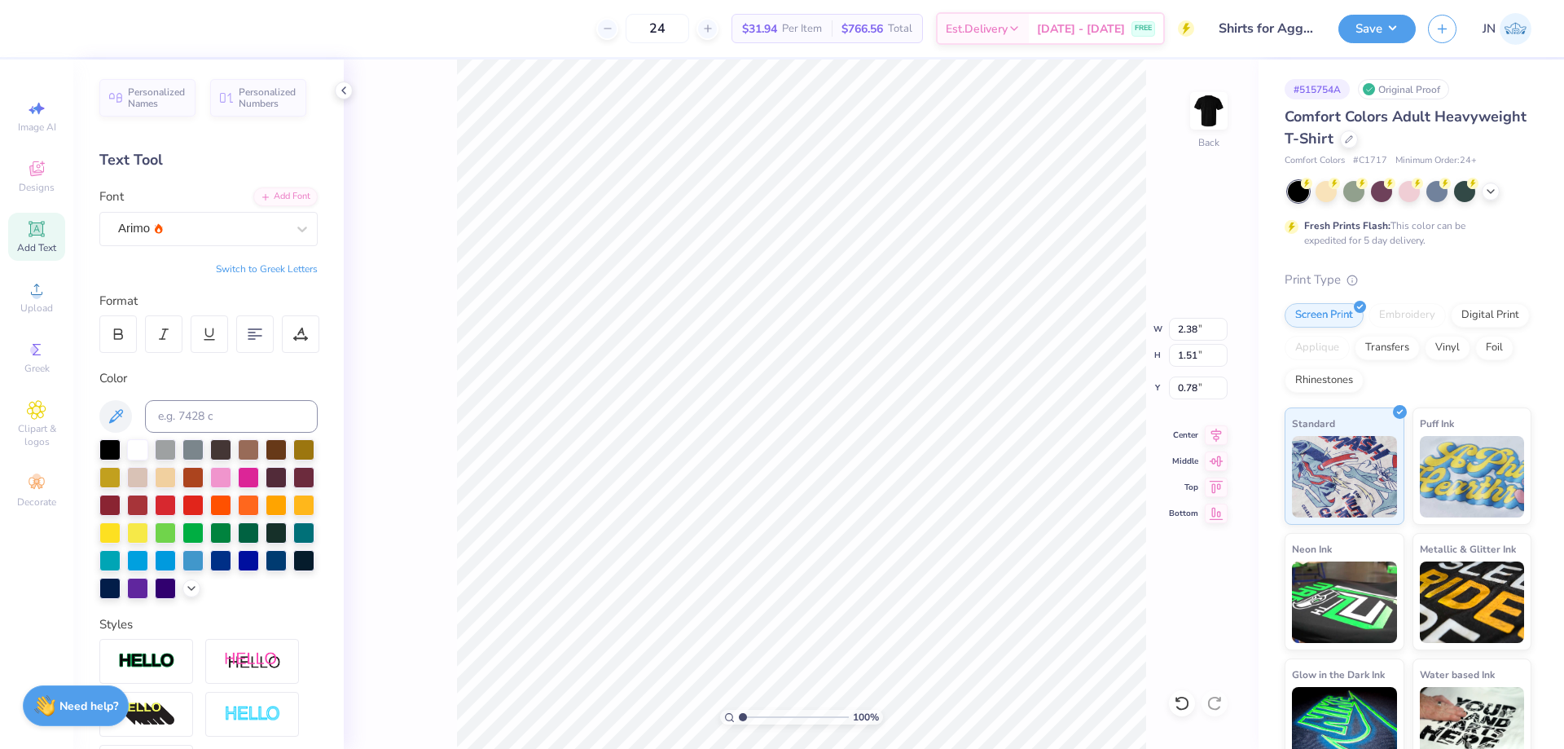
type textarea "r"
type textarea "TM"
type input "3.10"
type input "1.59"
type input "0.74"
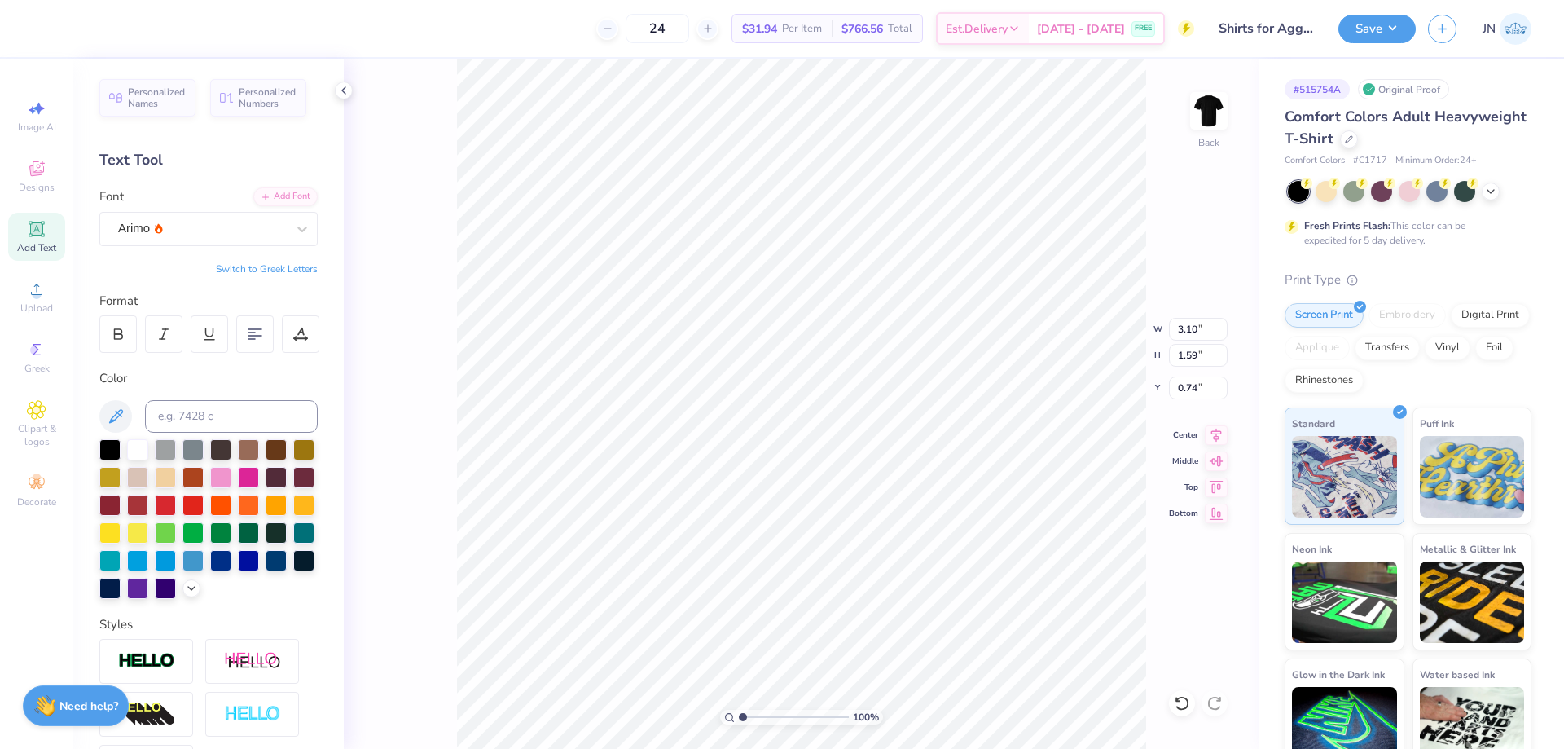
type input "2.97"
click at [764, 715] on input "range" at bounding box center [794, 717] width 110 height 15
type input "0.70"
type input "0.36"
type input "2.00"
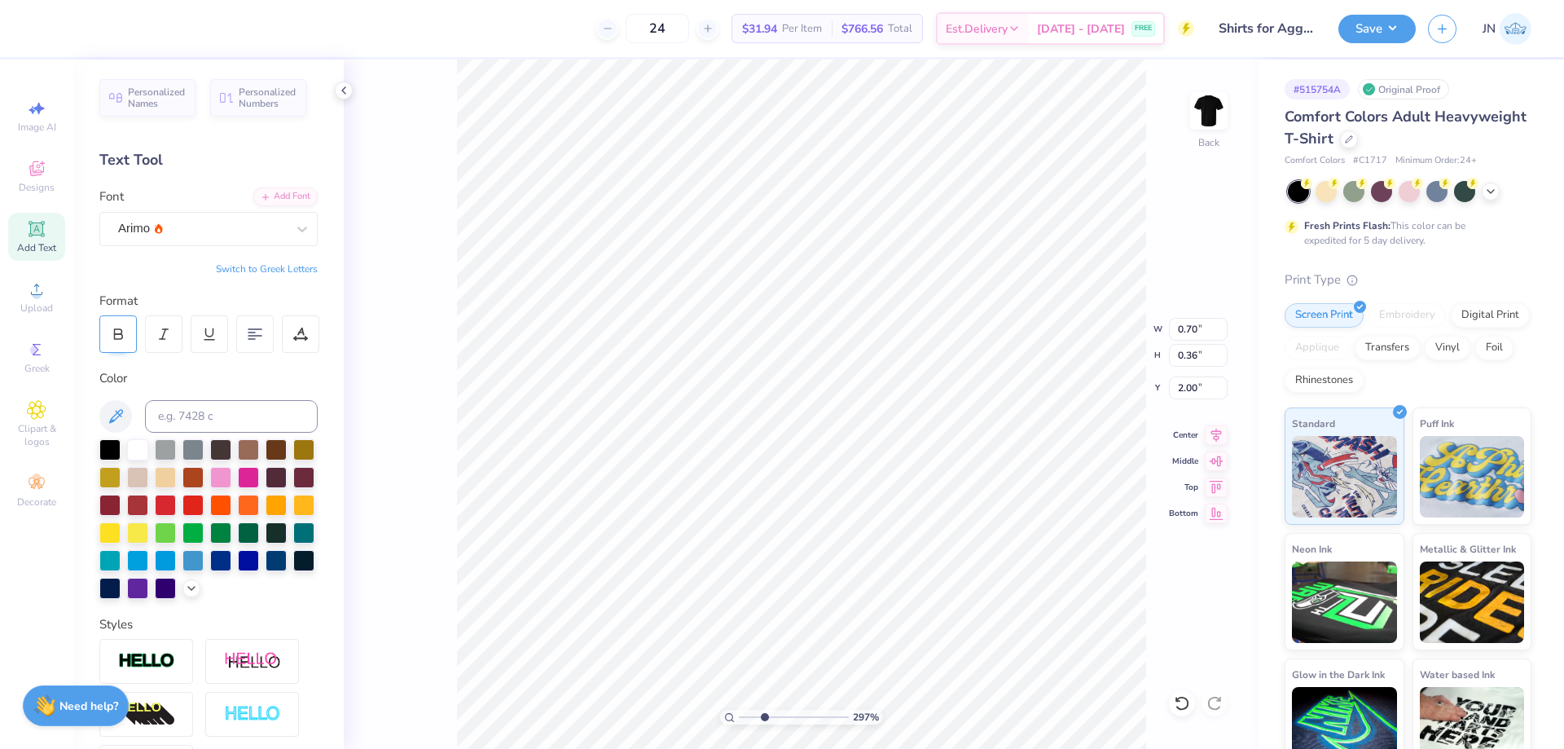
type input "0.32"
type input "0.17"
click at [124, 326] on div at bounding box center [117, 333] width 37 height 37
type input "0.33"
type input "1.92"
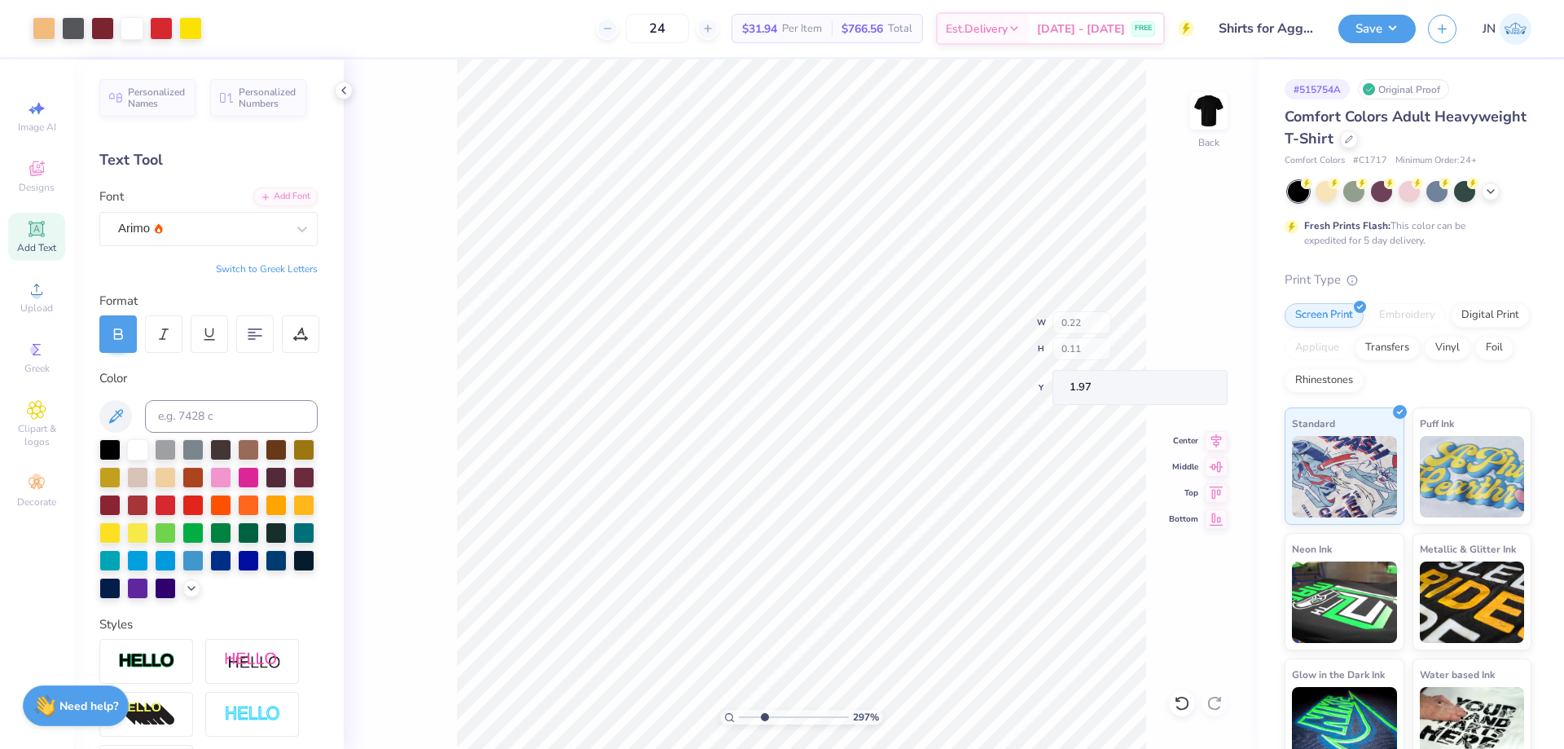
type input "0.22"
type input "0.11"
type input "1.97"
type input "2.64"
type input "0.35"
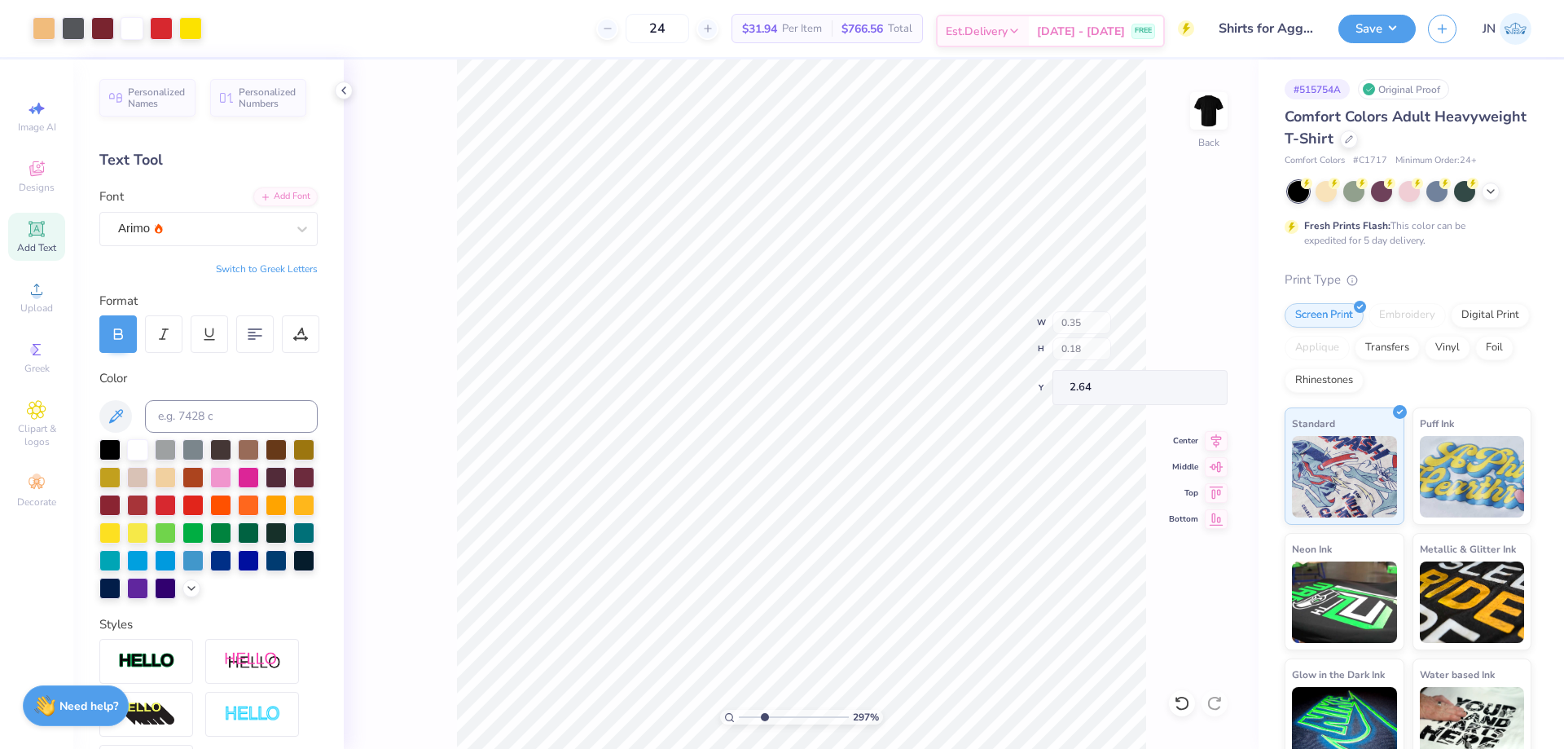
type input "0.18"
type input "2.57"
type input "2.00"
type input "0.27"
type input "0.14"
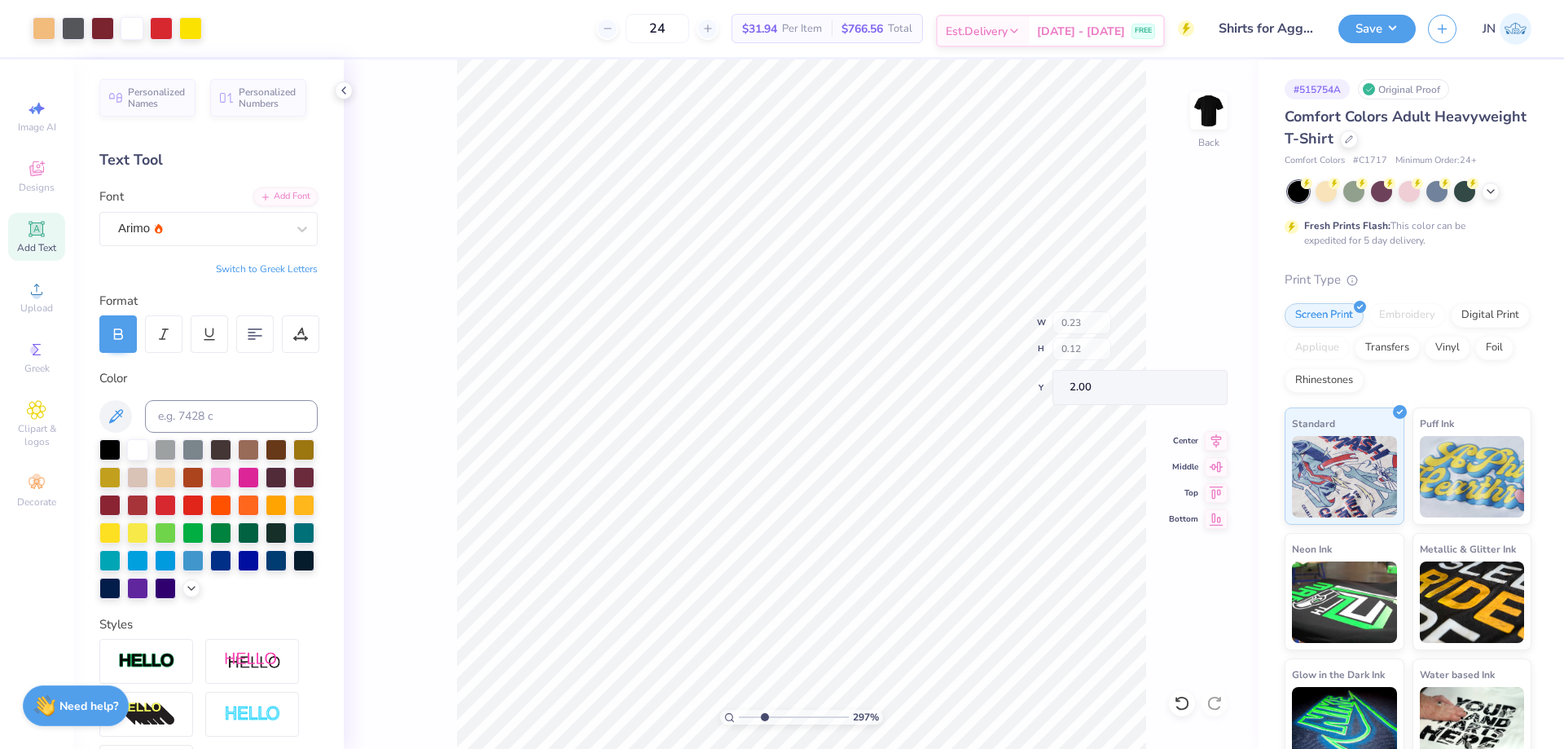
type input "0.23"
type input "0.12"
click at [1345, 35] on button "Save" at bounding box center [1377, 26] width 77 height 29
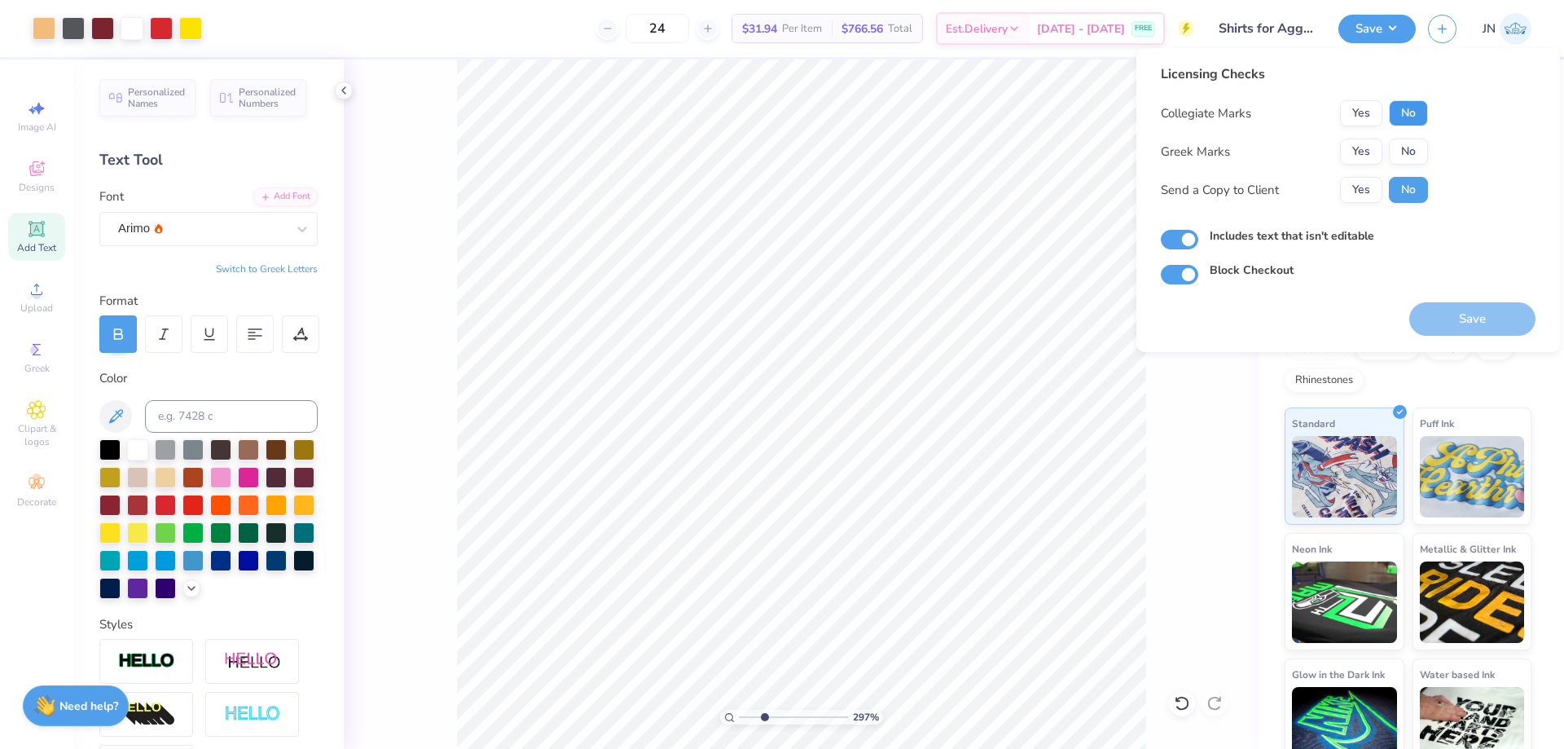
click at [1415, 105] on button "No" at bounding box center [1408, 113] width 39 height 26
click at [1364, 112] on button "Yes" at bounding box center [1361, 113] width 42 height 26
click at [1357, 157] on button "Yes" at bounding box center [1361, 152] width 42 height 26
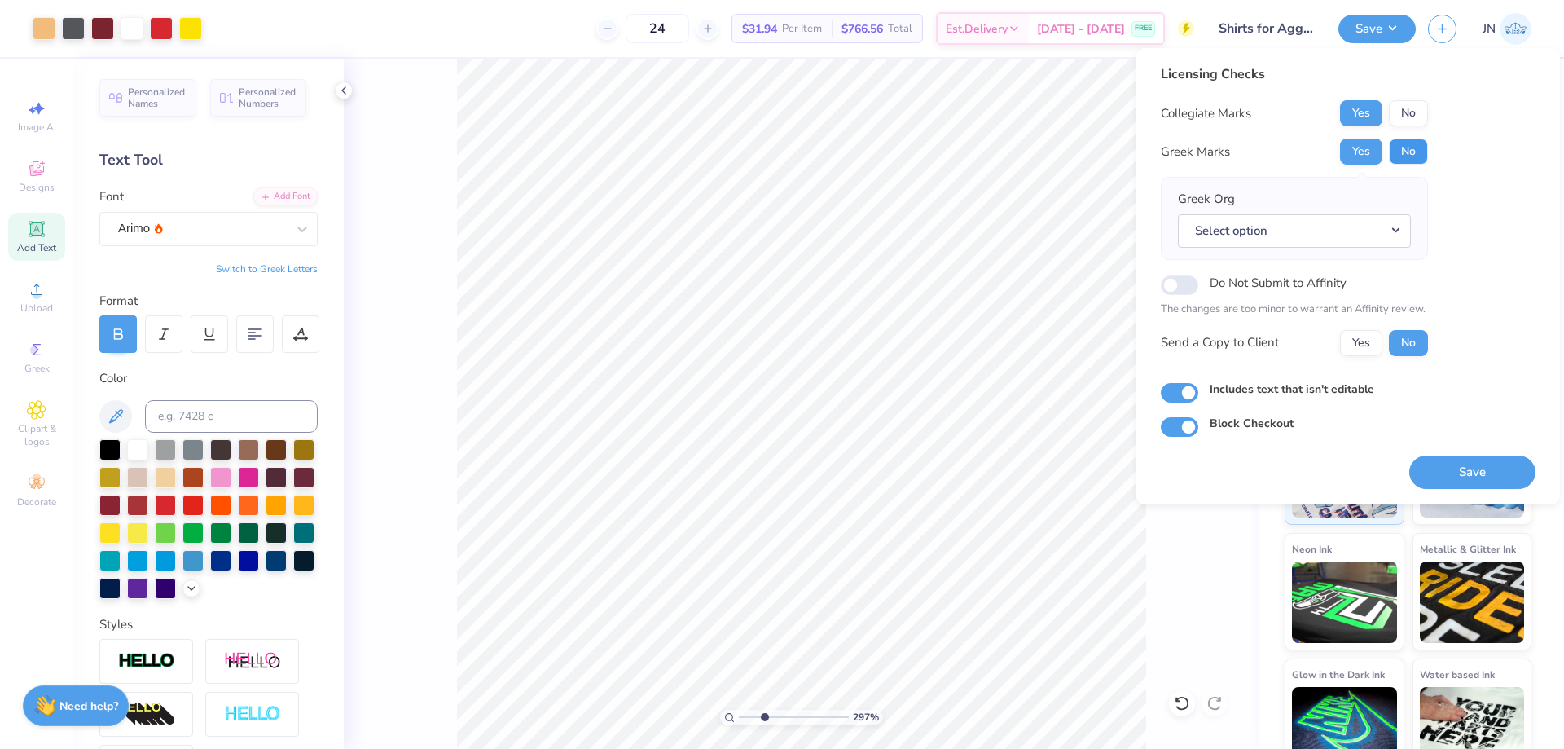
click at [1394, 140] on button "No" at bounding box center [1408, 152] width 39 height 26
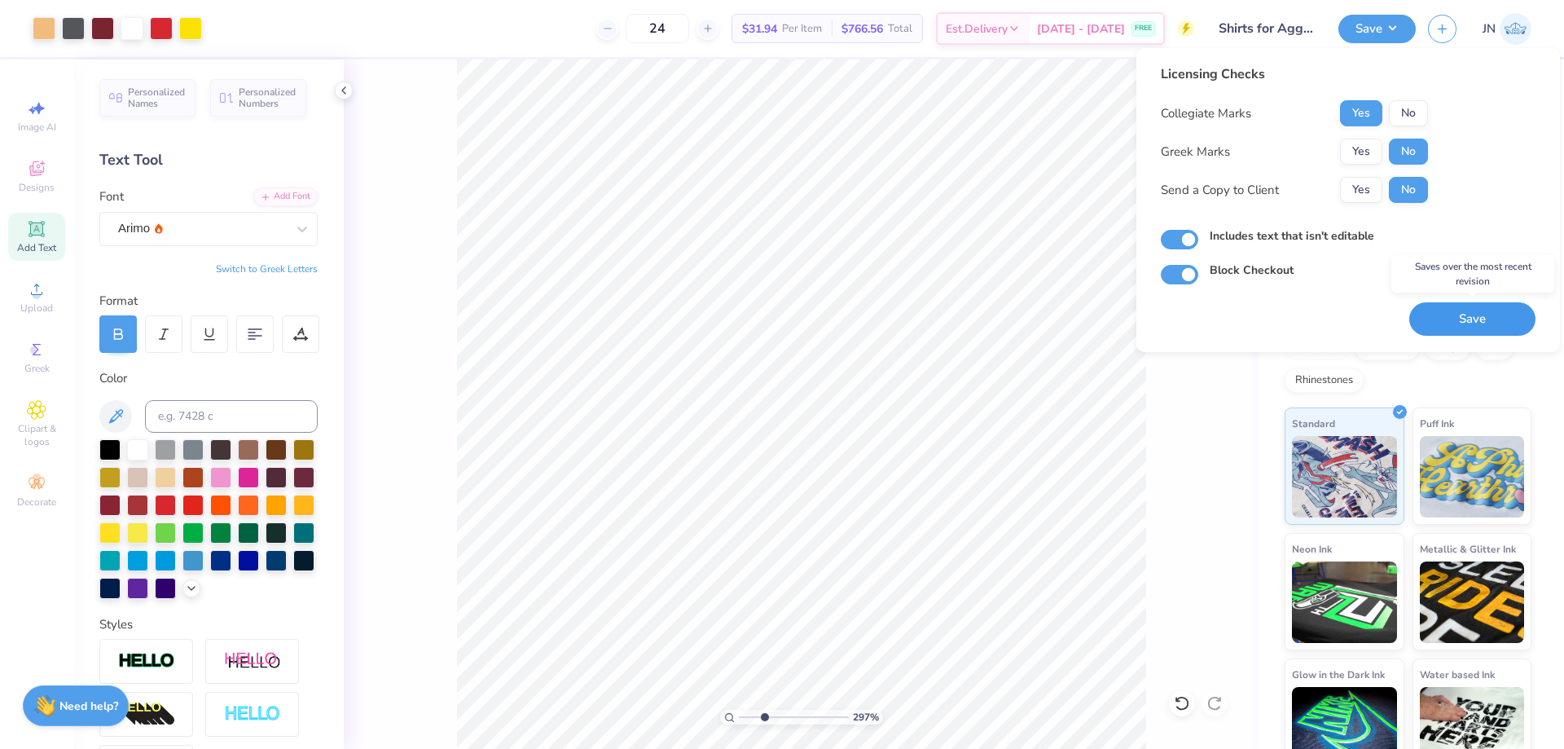
click at [1451, 314] on button "Save" at bounding box center [1473, 318] width 126 height 33
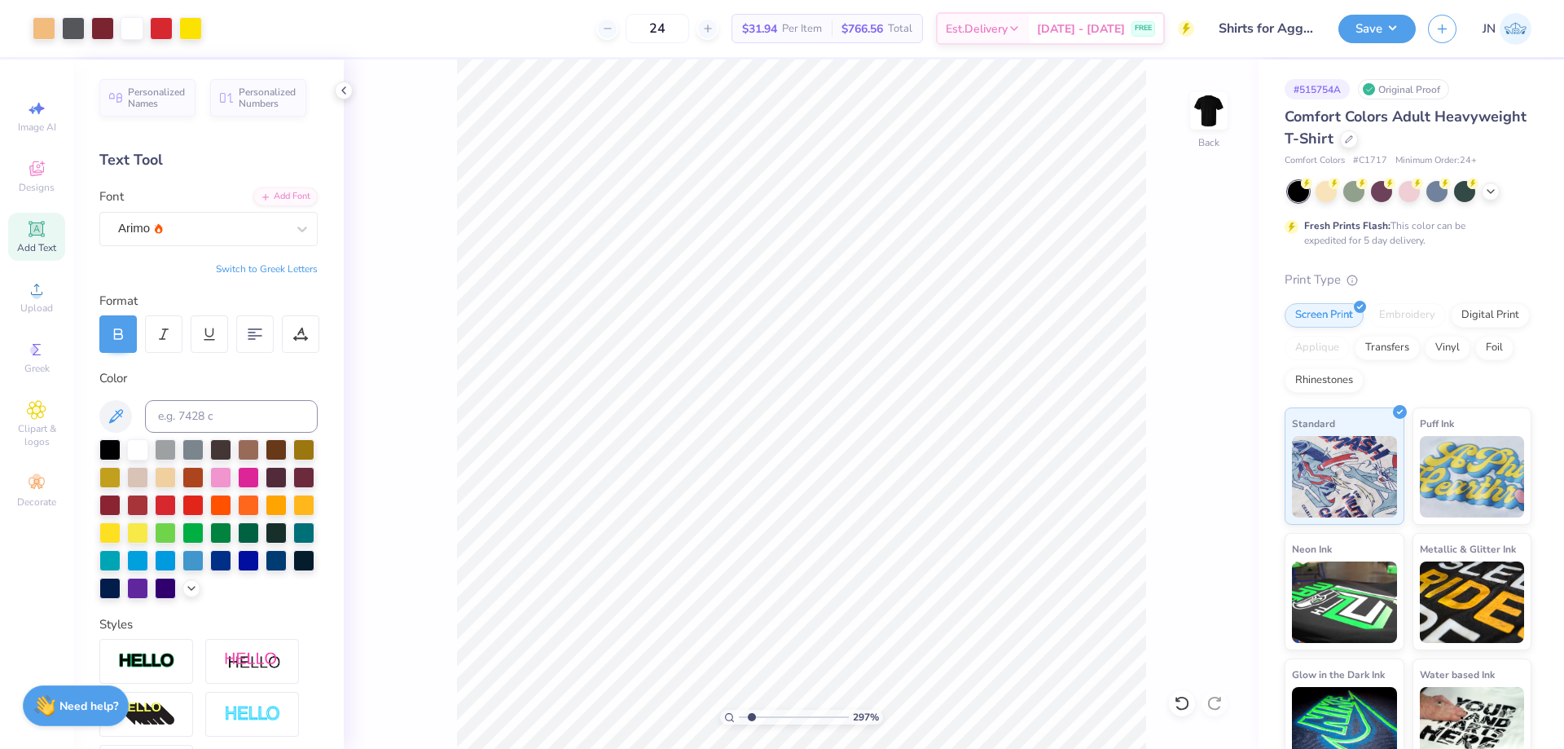
click at [752, 713] on input "range" at bounding box center [794, 717] width 110 height 15
click at [749, 713] on input "range" at bounding box center [794, 717] width 110 height 15
type input "1.11"
click at [744, 715] on input "range" at bounding box center [794, 717] width 110 height 15
click at [1363, 30] on button "Save" at bounding box center [1377, 26] width 77 height 29
